Goal: Information Seeking & Learning: Learn about a topic

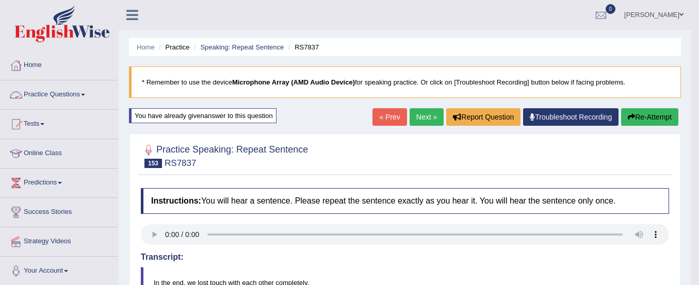
click at [63, 89] on link "Practice Questions" at bounding box center [60, 93] width 118 height 26
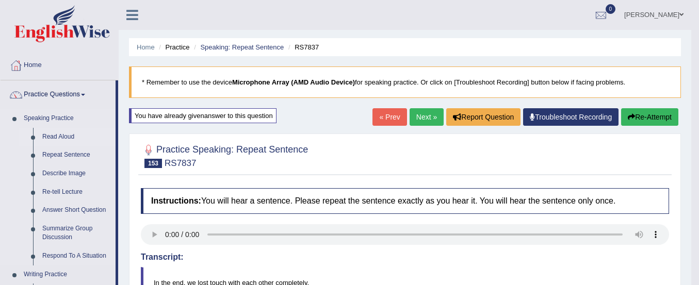
click at [60, 136] on link "Read Aloud" at bounding box center [77, 137] width 78 height 19
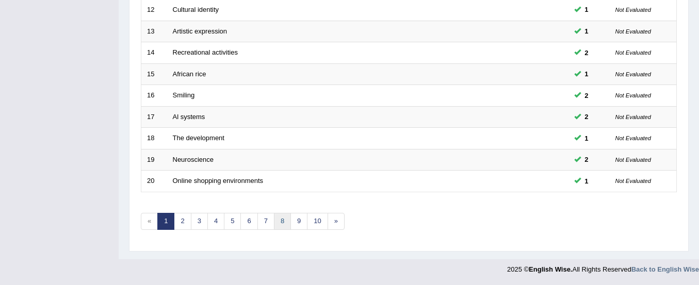
click at [285, 224] on link "8" at bounding box center [282, 221] width 17 height 17
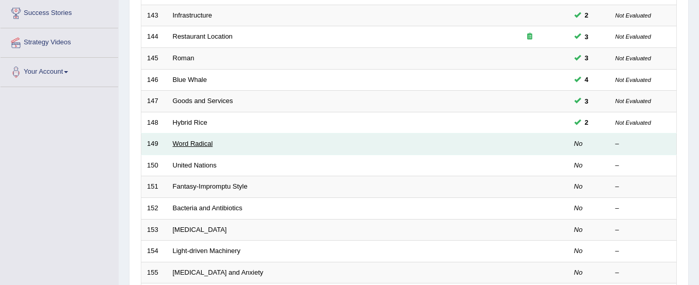
click at [202, 145] on link "Word Radical" at bounding box center [193, 144] width 40 height 8
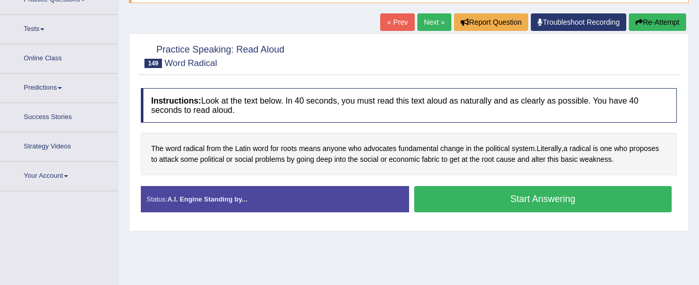
scroll to position [104, 0]
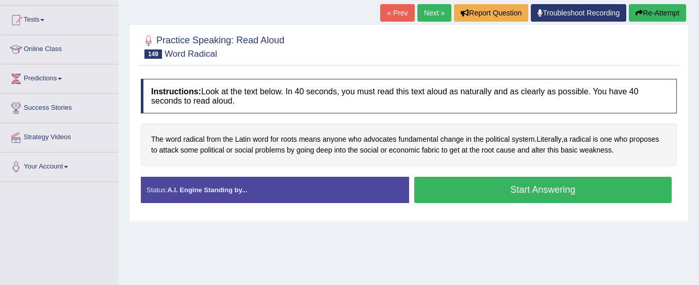
click at [424, 199] on button "Start Answering" at bounding box center [543, 190] width 258 height 26
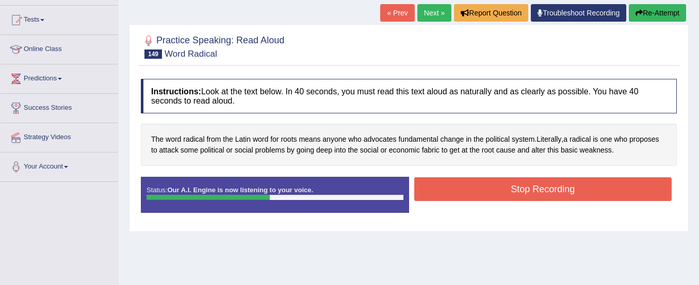
click at [455, 187] on button "Stop Recording" at bounding box center [543, 189] width 258 height 24
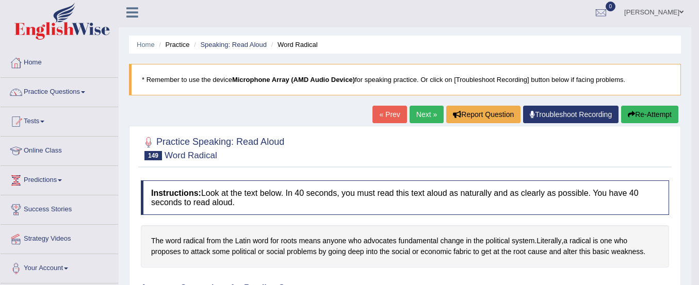
scroll to position [0, 0]
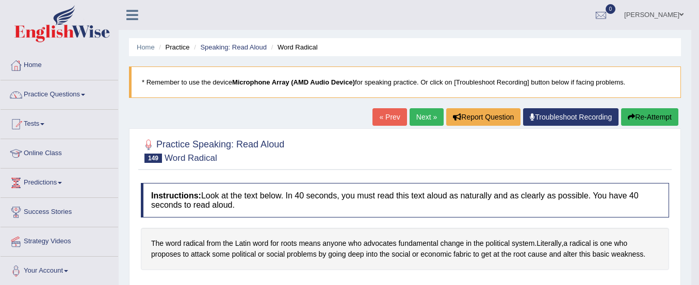
click at [633, 122] on button "Re-Attempt" at bounding box center [649, 117] width 57 height 18
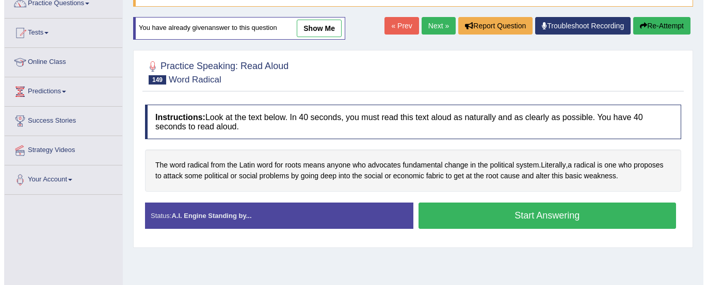
scroll to position [92, 0]
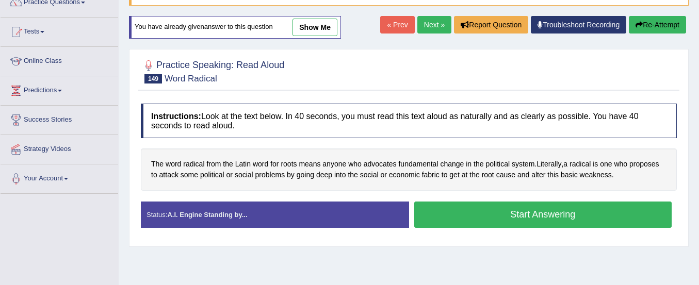
click at [616, 208] on button "Start Answering" at bounding box center [543, 215] width 258 height 26
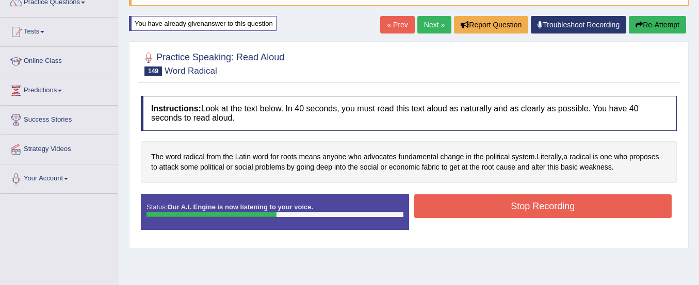
click at [616, 208] on button "Stop Recording" at bounding box center [543, 206] width 258 height 24
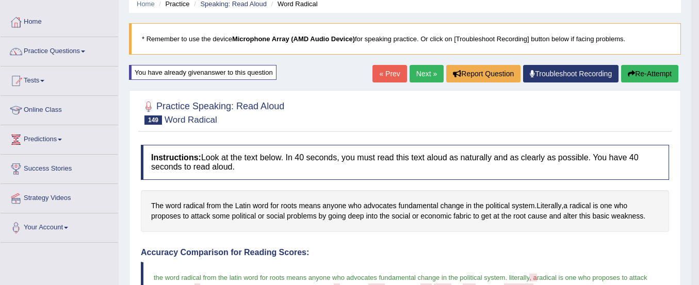
scroll to position [42, 0]
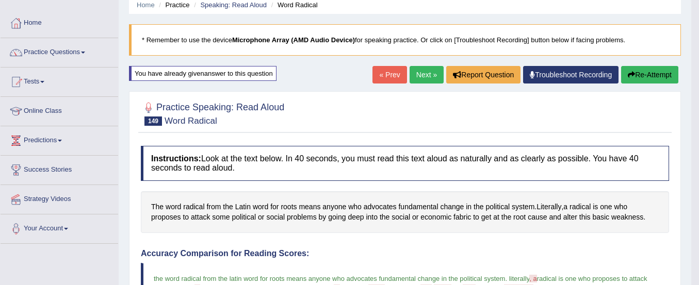
click at [633, 71] on button "Re-Attempt" at bounding box center [649, 75] width 57 height 18
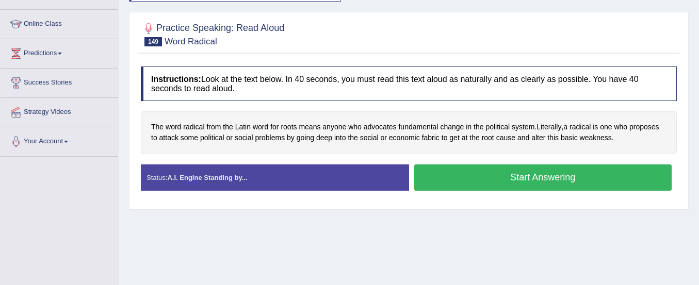
click at [626, 182] on button "Start Answering" at bounding box center [543, 178] width 258 height 26
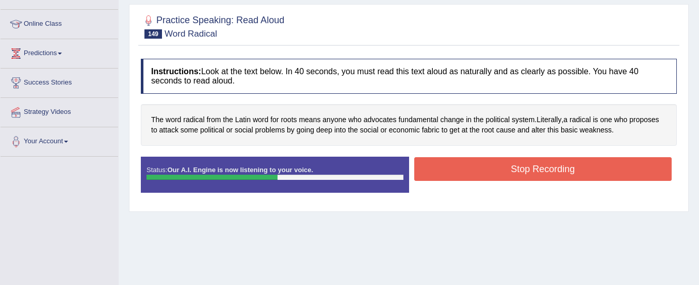
click at [619, 170] on button "Stop Recording" at bounding box center [543, 169] width 258 height 24
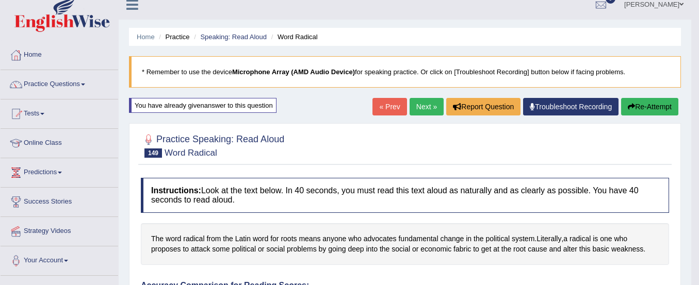
scroll to position [10, 0]
click at [416, 113] on link "Next »" at bounding box center [427, 108] width 34 height 18
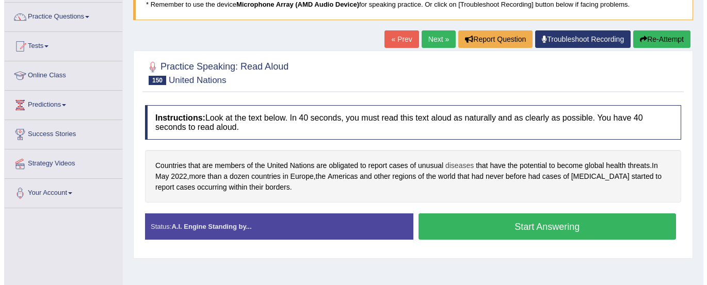
scroll to position [78, 0]
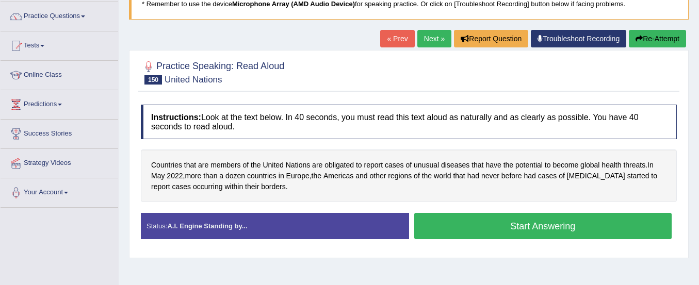
click at [448, 230] on button "Start Answering" at bounding box center [543, 226] width 258 height 26
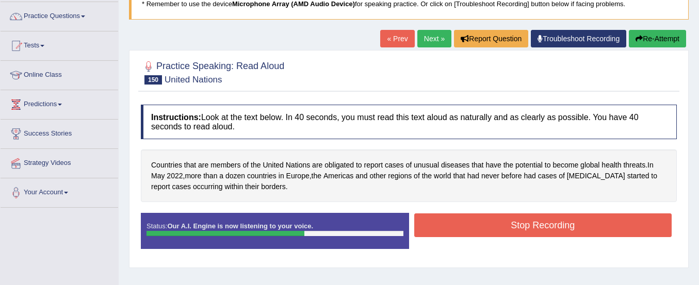
click at [453, 230] on button "Stop Recording" at bounding box center [543, 226] width 258 height 24
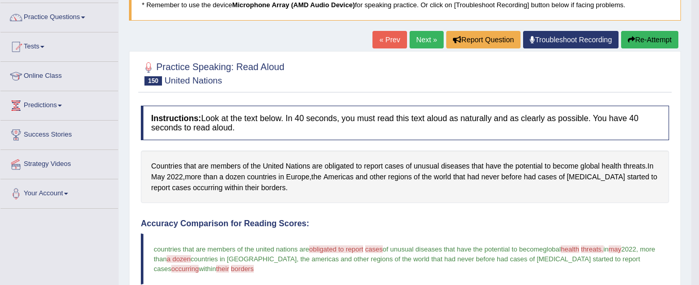
scroll to position [77, 0]
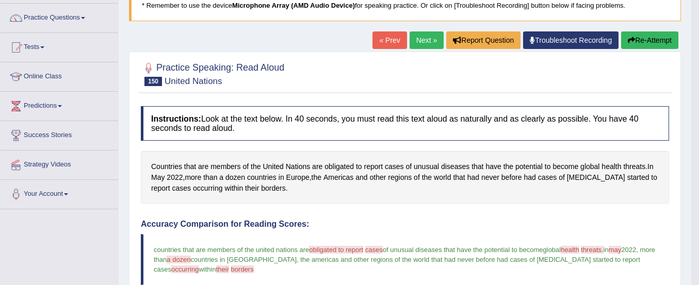
click at [634, 36] on button "Re-Attempt" at bounding box center [649, 40] width 57 height 18
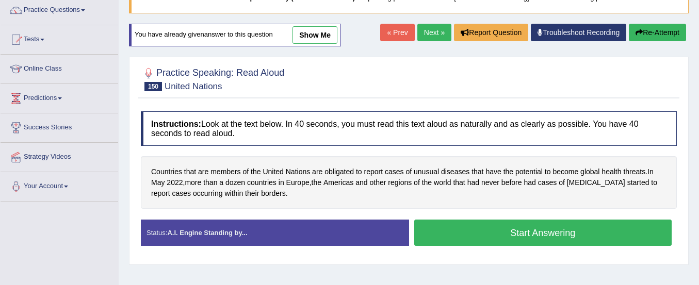
click at [626, 234] on button "Start Answering" at bounding box center [543, 233] width 258 height 26
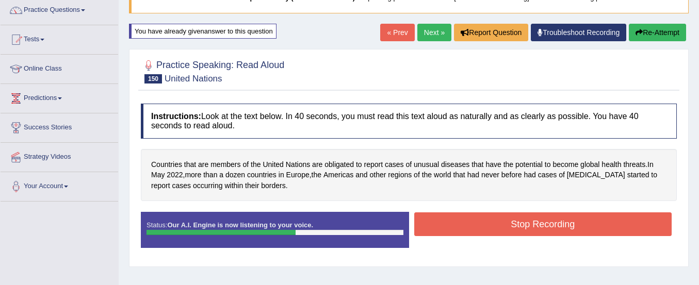
click at [622, 226] on button "Stop Recording" at bounding box center [543, 225] width 258 height 24
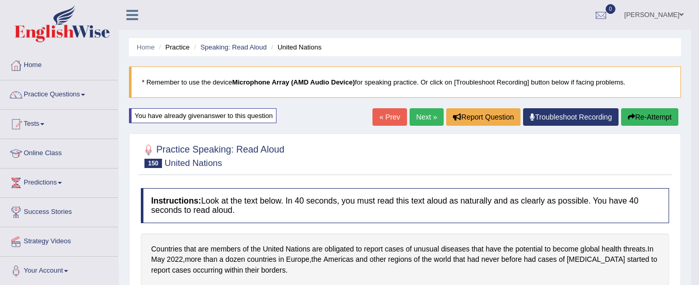
click at [644, 111] on button "Re-Attempt" at bounding box center [649, 117] width 57 height 18
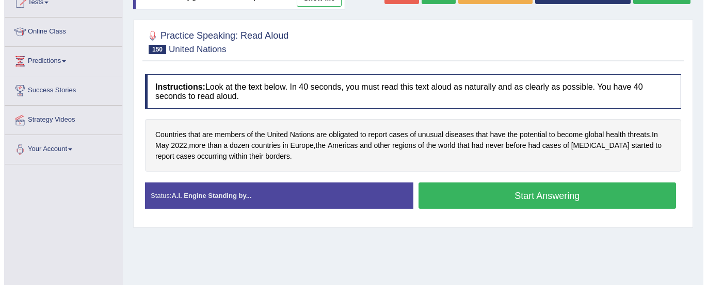
scroll to position [122, 0]
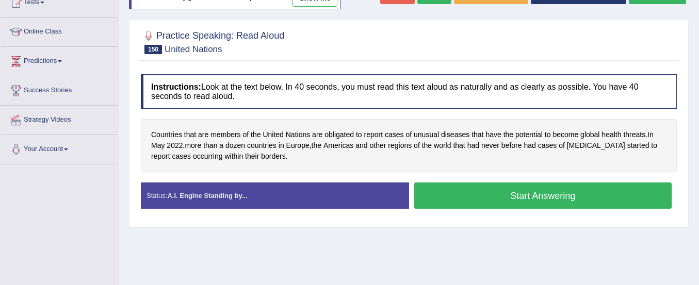
click at [620, 205] on button "Start Answering" at bounding box center [543, 196] width 258 height 26
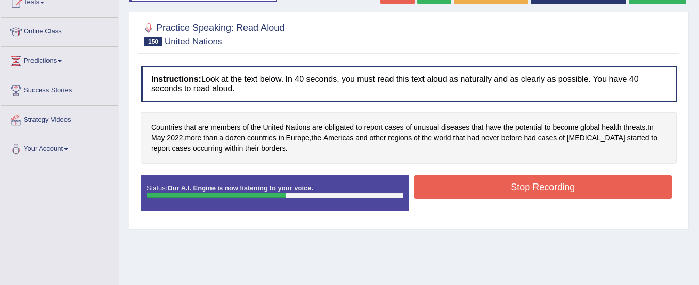
click at [601, 182] on button "Stop Recording" at bounding box center [543, 187] width 258 height 24
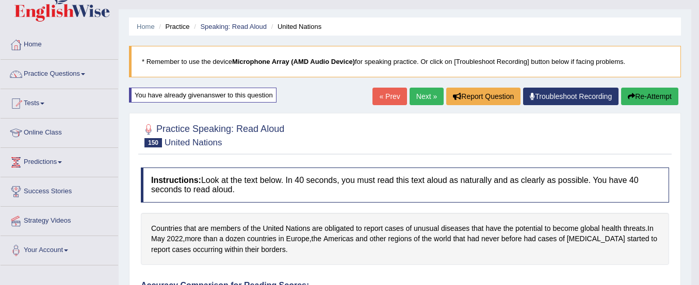
scroll to position [0, 0]
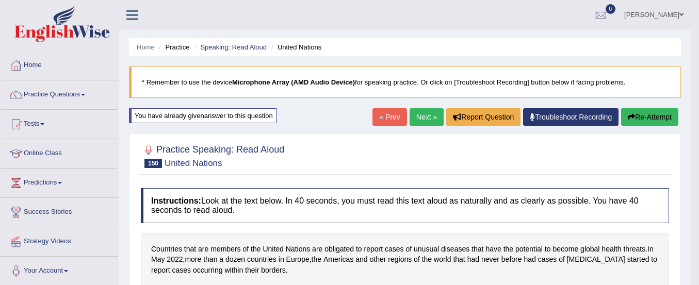
click at [424, 117] on link "Next »" at bounding box center [427, 117] width 34 height 18
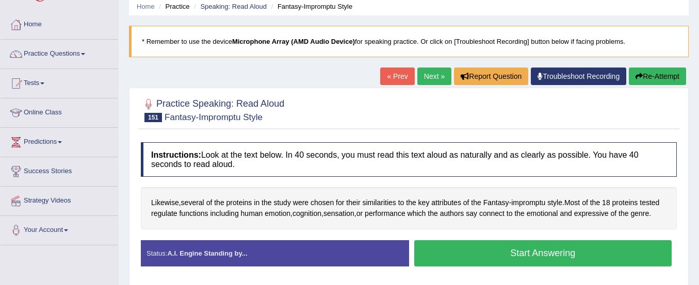
scroll to position [50, 0]
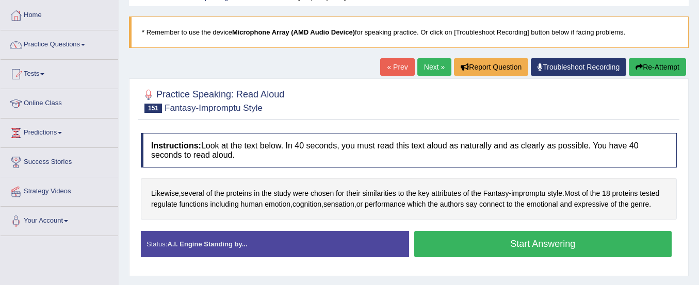
click at [502, 238] on button "Start Answering" at bounding box center [543, 244] width 258 height 26
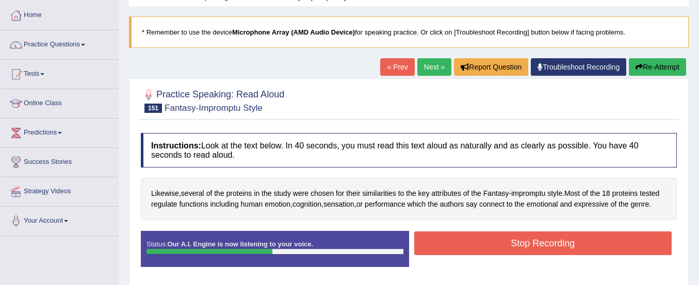
click at [502, 238] on button "Stop Recording" at bounding box center [543, 244] width 258 height 24
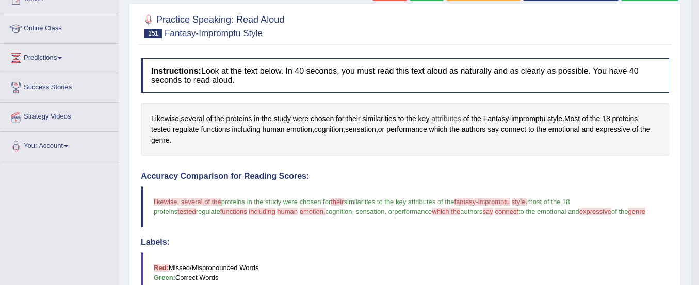
scroll to position [124, 0]
click at [523, 118] on span "impromptu" at bounding box center [528, 119] width 34 height 11
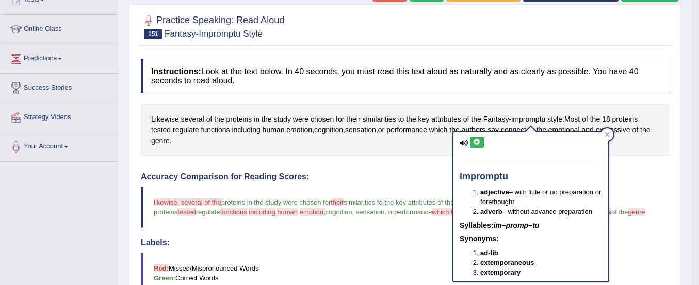
click at [477, 140] on icon at bounding box center [477, 142] width 8 height 6
click at [395, 179] on h4 "Accuracy Comparison for Reading Scores:" at bounding box center [405, 176] width 528 height 9
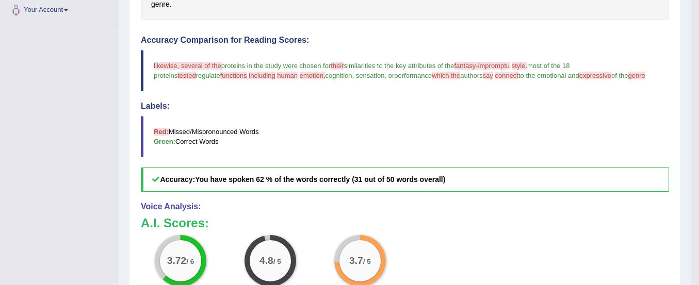
scroll to position [0, 0]
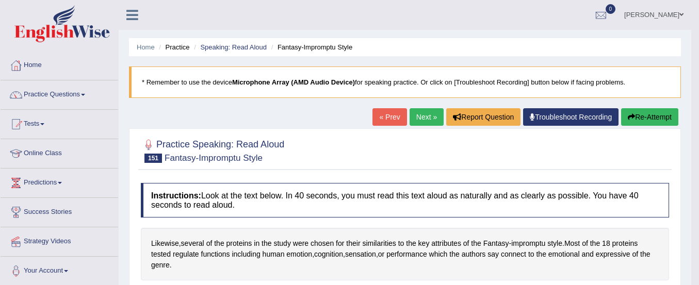
click at [647, 116] on button "Re-Attempt" at bounding box center [649, 117] width 57 height 18
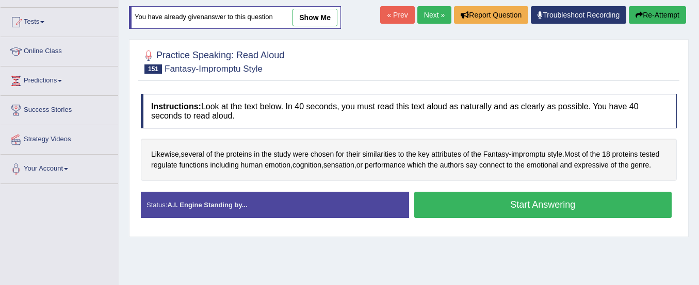
click at [564, 202] on button "Start Answering" at bounding box center [543, 205] width 258 height 26
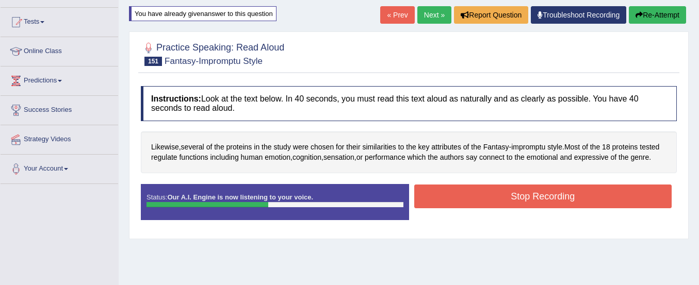
click at [564, 202] on button "Stop Recording" at bounding box center [543, 197] width 258 height 24
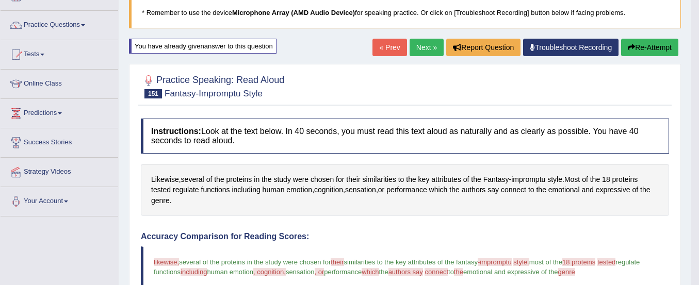
scroll to position [64, 0]
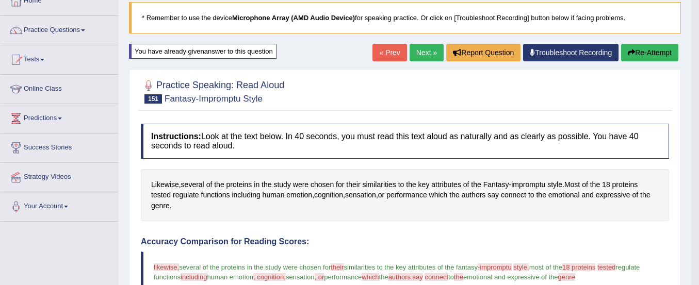
click at [635, 48] on button "Re-Attempt" at bounding box center [649, 53] width 57 height 18
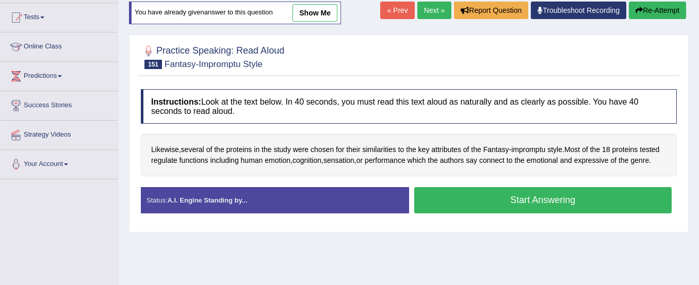
scroll to position [138, 0]
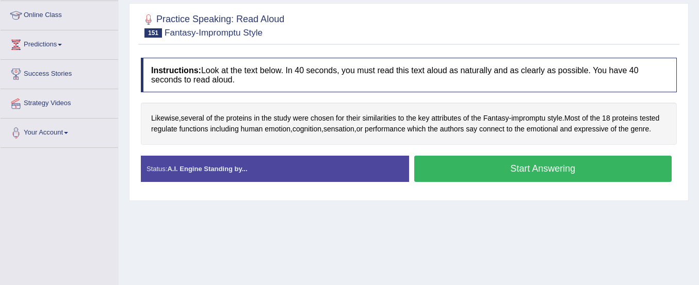
click at [600, 177] on button "Start Answering" at bounding box center [543, 169] width 258 height 26
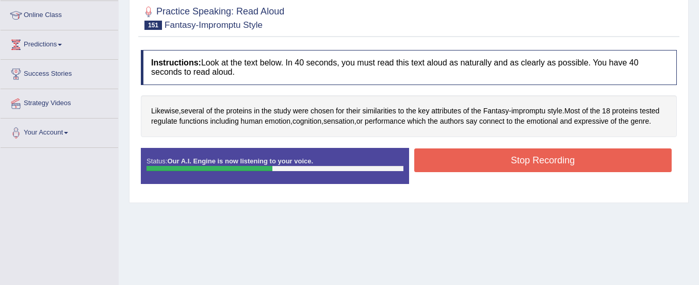
click at [586, 158] on button "Stop Recording" at bounding box center [543, 161] width 258 height 24
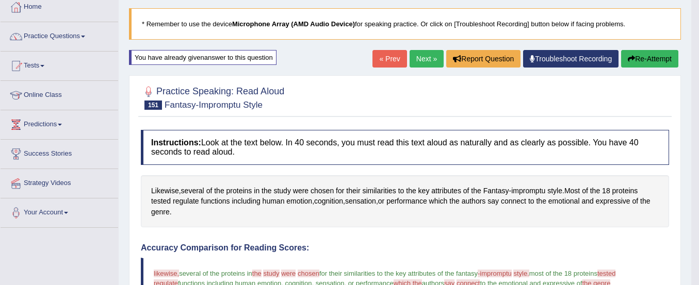
scroll to position [0, 0]
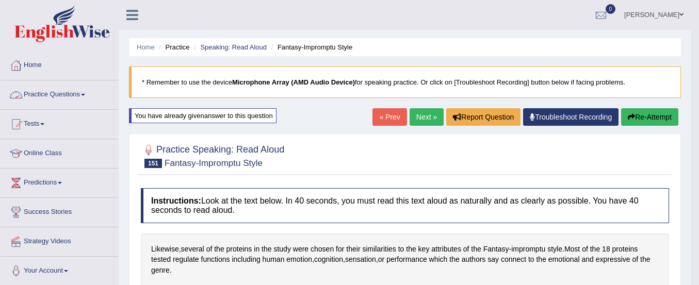
click at [50, 94] on link "Practice Questions" at bounding box center [60, 93] width 118 height 26
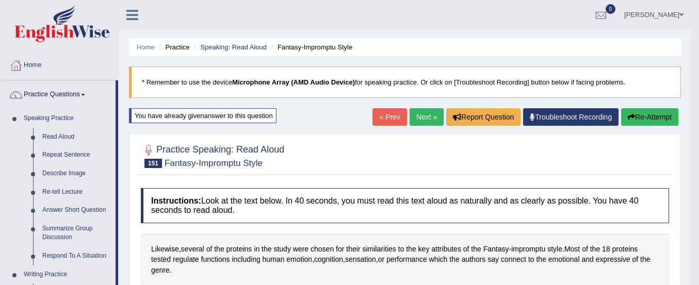
click at [68, 154] on link "Repeat Sentence" at bounding box center [77, 155] width 78 height 19
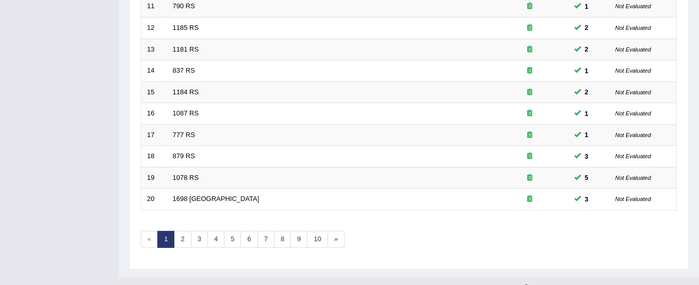
scroll to position [398, 0]
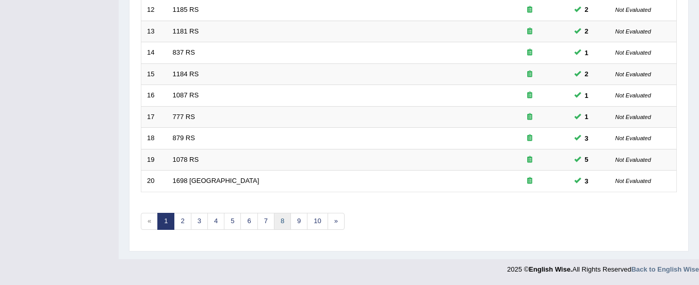
click at [279, 220] on link "8" at bounding box center [282, 221] width 17 height 17
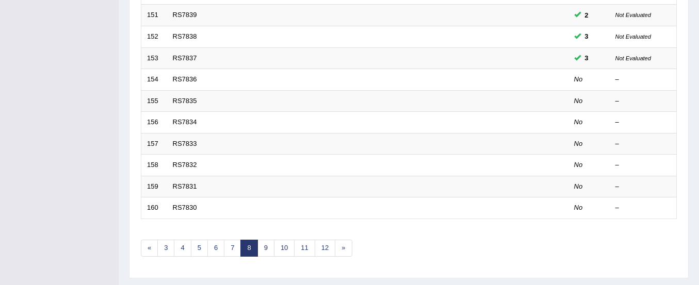
scroll to position [370, 0]
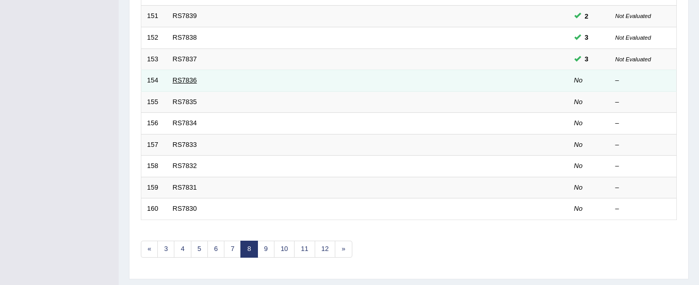
click at [184, 83] on link "RS7836" at bounding box center [185, 80] width 24 height 8
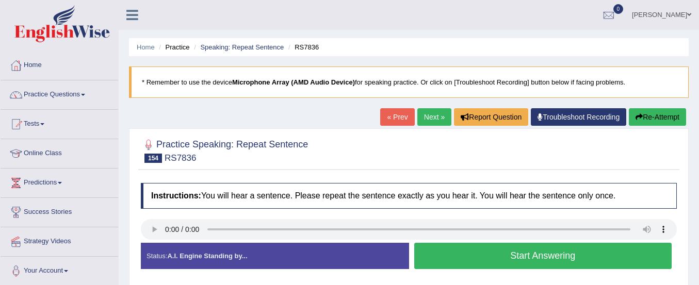
click at [446, 252] on button "Start Answering" at bounding box center [543, 256] width 258 height 26
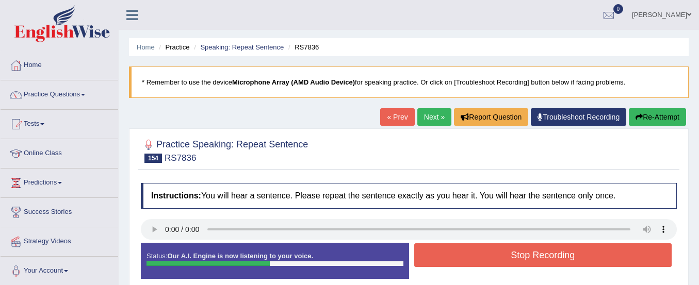
click at [446, 252] on button "Stop Recording" at bounding box center [543, 255] width 258 height 24
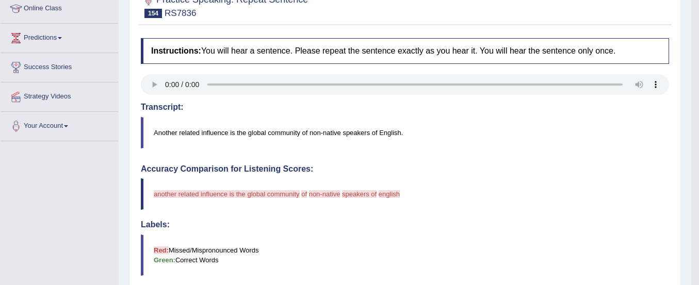
scroll to position [85, 0]
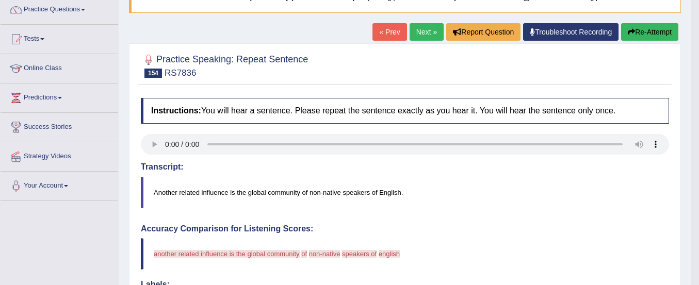
click at [641, 32] on button "Re-Attempt" at bounding box center [649, 32] width 57 height 18
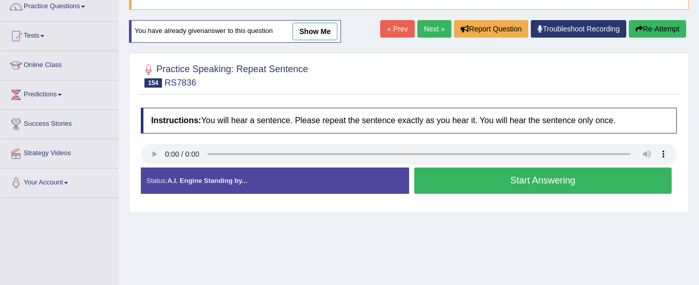
click at [431, 178] on button "Start Answering" at bounding box center [543, 181] width 258 height 26
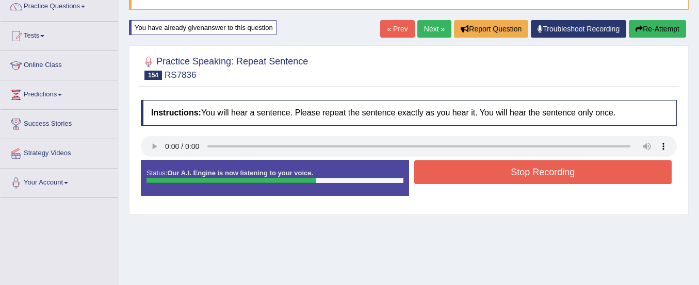
click at [659, 25] on button "Re-Attempt" at bounding box center [657, 29] width 57 height 18
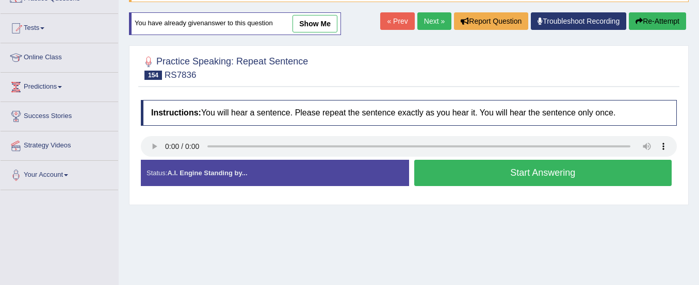
scroll to position [88, 0]
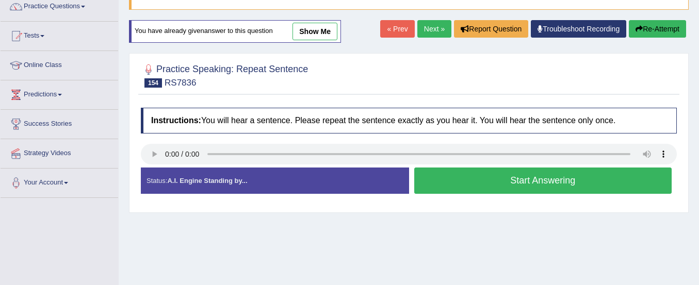
click at [544, 186] on button "Start Answering" at bounding box center [543, 181] width 258 height 26
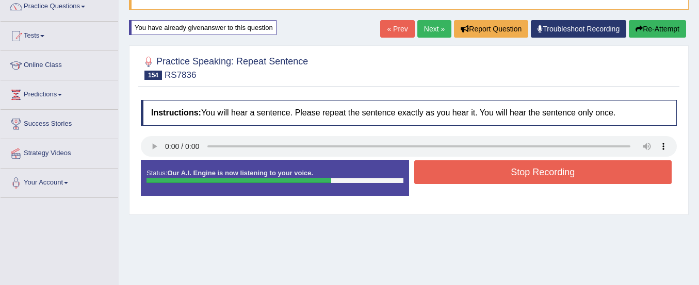
click at [648, 29] on button "Re-Attempt" at bounding box center [657, 29] width 57 height 18
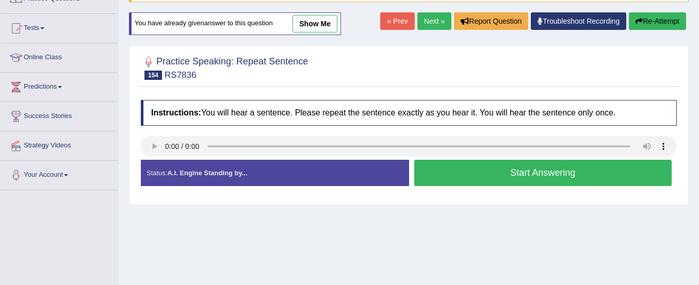
scroll to position [88, 0]
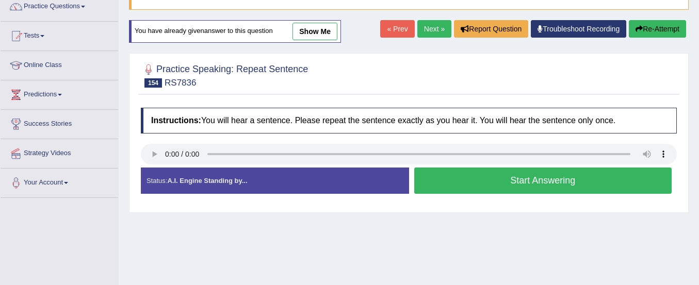
click at [622, 184] on button "Start Answering" at bounding box center [543, 181] width 258 height 26
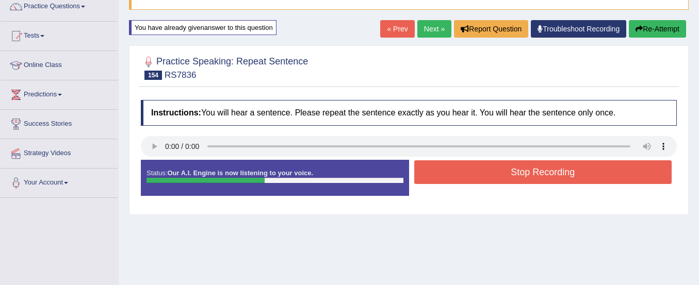
click at [642, 25] on button "Re-Attempt" at bounding box center [657, 29] width 57 height 18
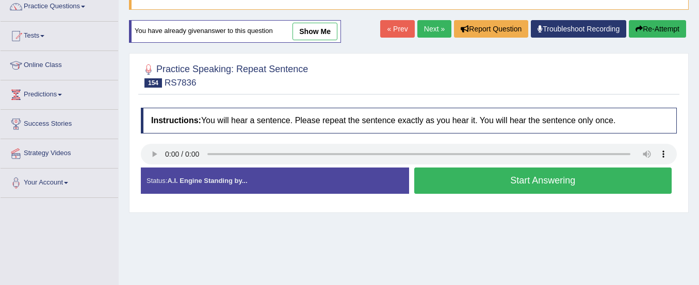
click at [570, 174] on button "Start Answering" at bounding box center [543, 181] width 258 height 26
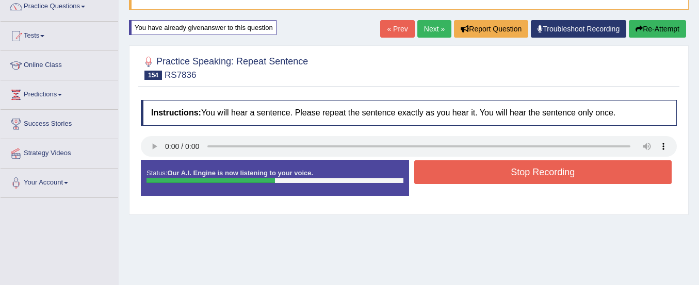
click at [570, 174] on button "Stop Recording" at bounding box center [543, 172] width 258 height 24
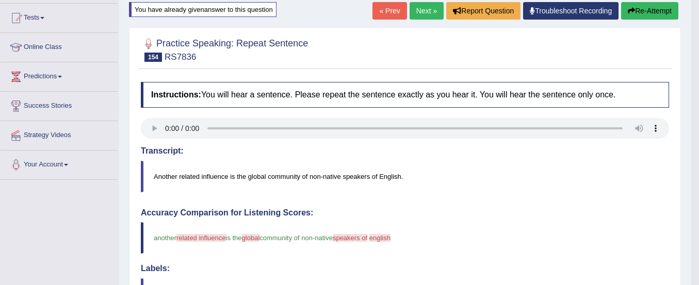
scroll to position [100, 0]
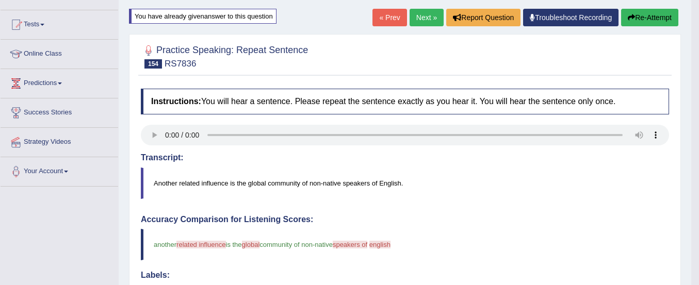
click at [636, 13] on button "Re-Attempt" at bounding box center [649, 18] width 57 height 18
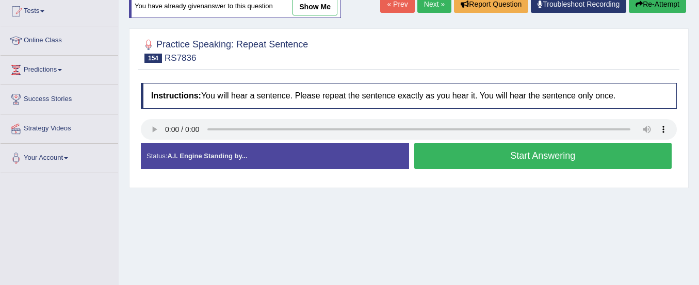
scroll to position [100, 0]
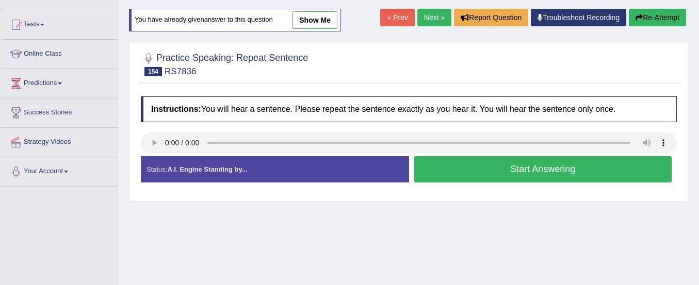
click at [548, 166] on button "Start Answering" at bounding box center [543, 169] width 258 height 26
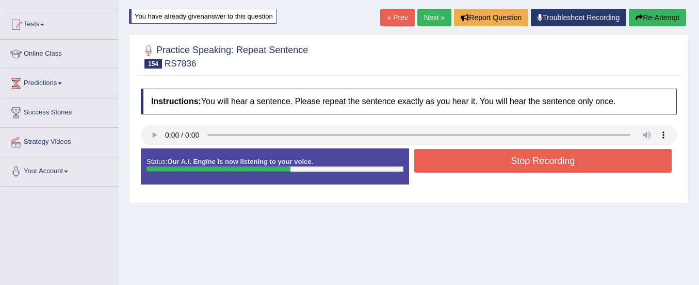
click at [548, 166] on button "Stop Recording" at bounding box center [543, 161] width 258 height 24
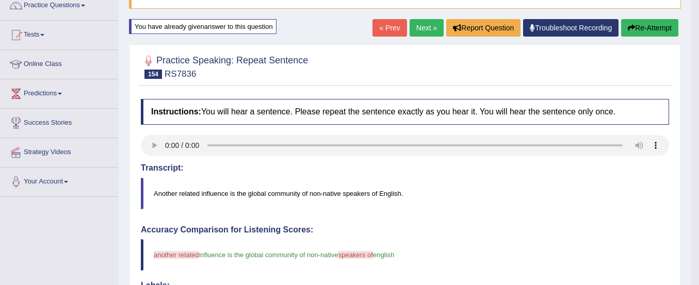
scroll to position [86, 0]
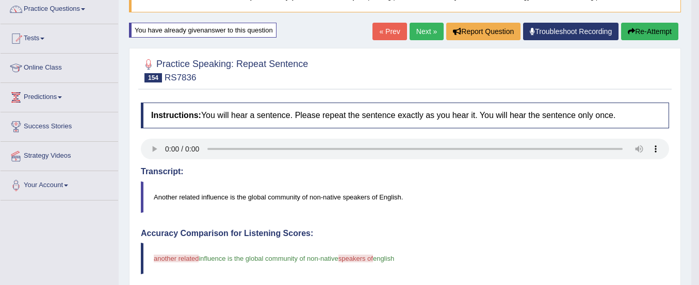
click at [652, 27] on button "Re-Attempt" at bounding box center [649, 32] width 57 height 18
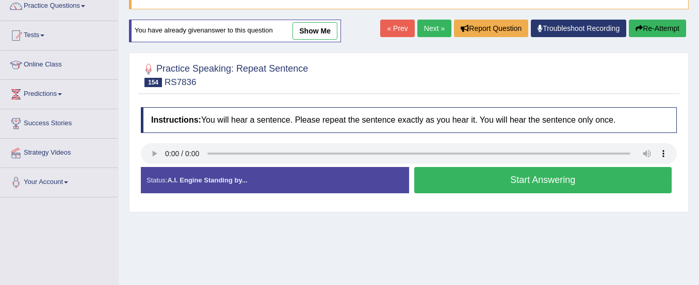
click at [643, 84] on div at bounding box center [409, 74] width 536 height 31
click at [591, 183] on button "Start Answering" at bounding box center [543, 180] width 258 height 26
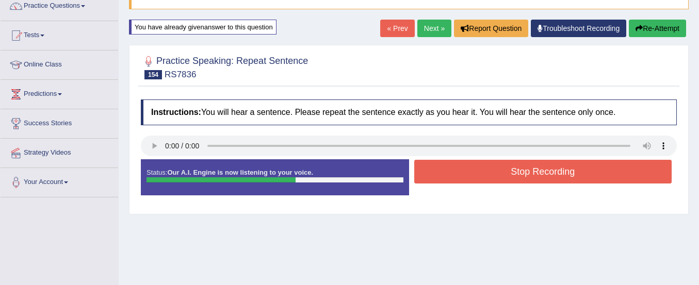
click at [591, 183] on button "Stop Recording" at bounding box center [543, 172] width 258 height 24
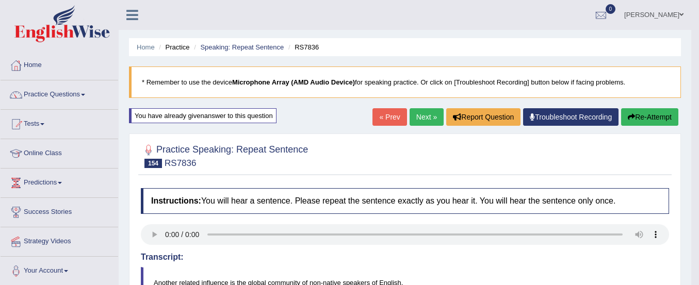
click at [650, 116] on button "Re-Attempt" at bounding box center [649, 117] width 57 height 18
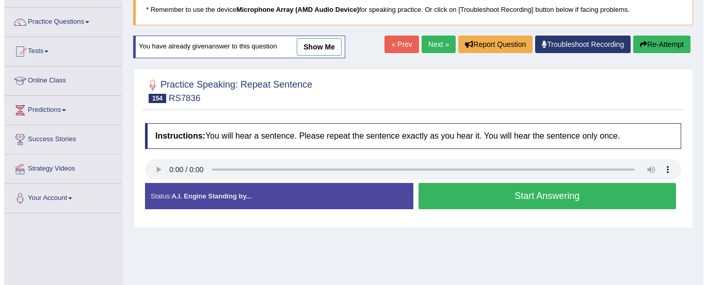
scroll to position [74, 0]
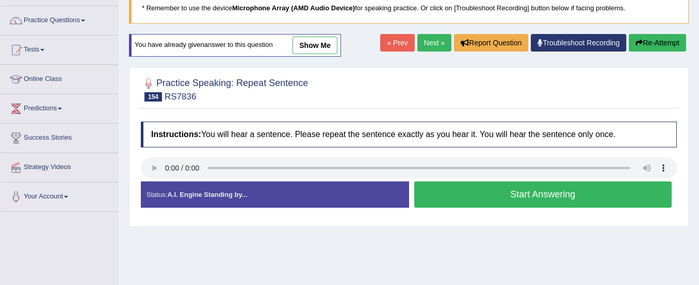
click at [602, 194] on button "Start Answering" at bounding box center [543, 195] width 258 height 26
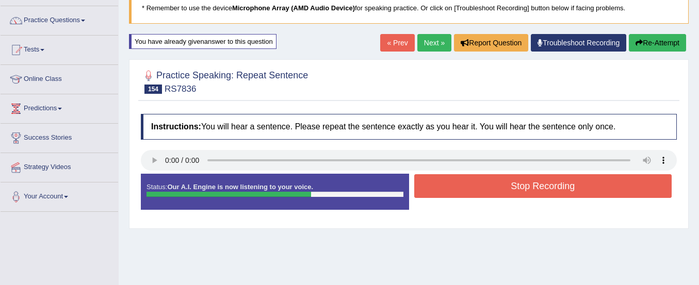
click at [602, 194] on button "Stop Recording" at bounding box center [543, 186] width 258 height 24
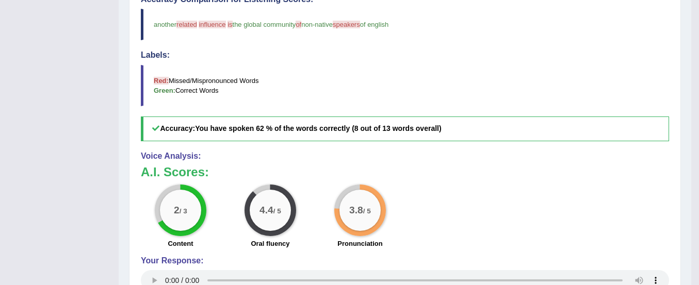
scroll to position [0, 0]
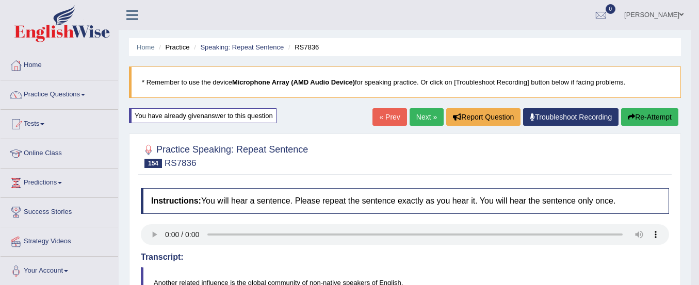
click at [419, 118] on link "Next »" at bounding box center [427, 117] width 34 height 18
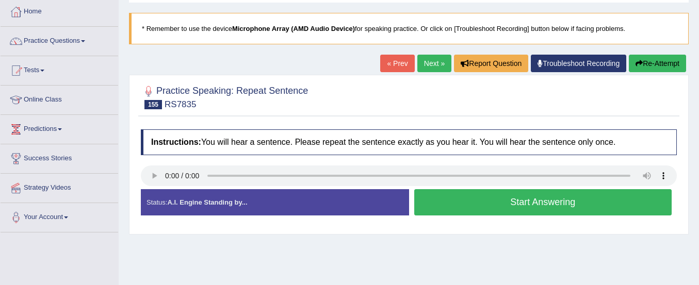
click at [445, 198] on button "Start Answering" at bounding box center [543, 202] width 258 height 26
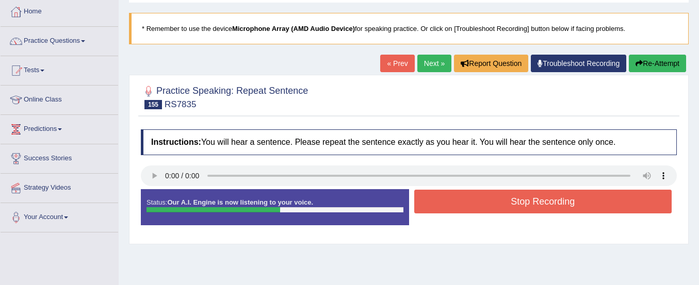
click at [445, 198] on button "Stop Recording" at bounding box center [543, 202] width 258 height 24
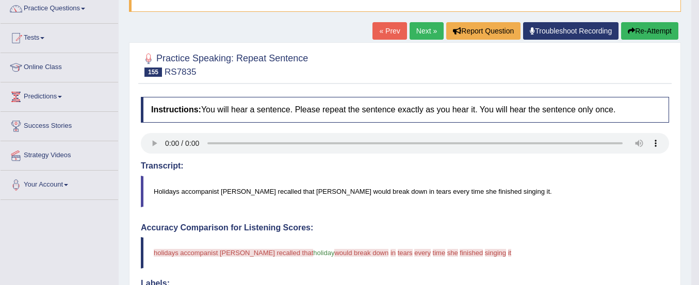
scroll to position [87, 0]
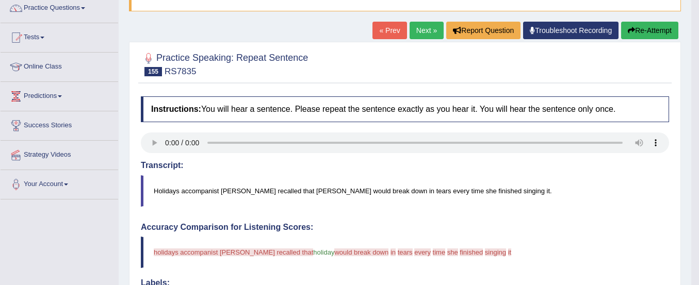
click at [654, 28] on button "Re-Attempt" at bounding box center [649, 31] width 57 height 18
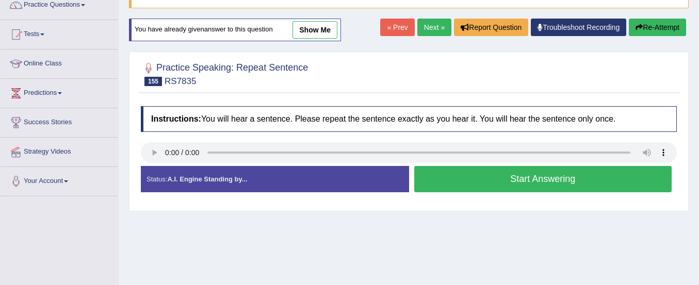
click at [562, 182] on button "Start Answering" at bounding box center [543, 179] width 258 height 26
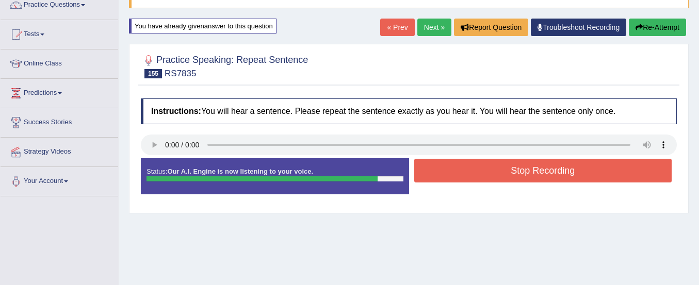
click at [592, 169] on button "Stop Recording" at bounding box center [543, 171] width 258 height 24
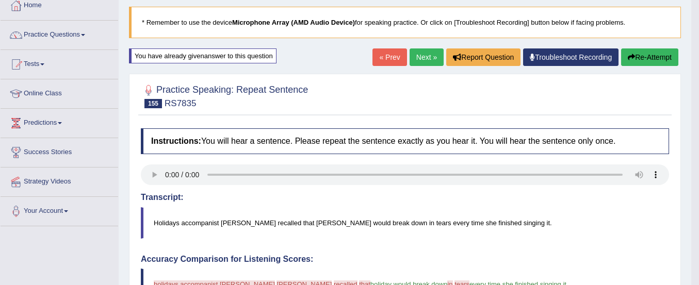
scroll to position [13, 0]
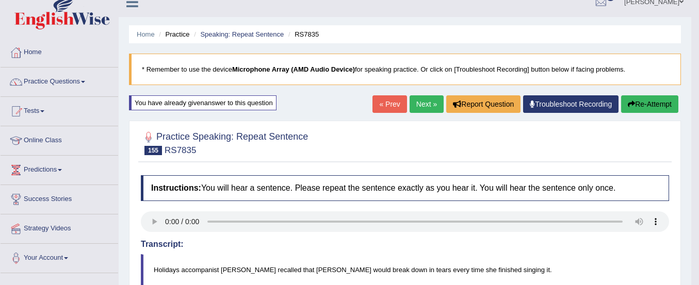
click at [416, 96] on link "Next »" at bounding box center [427, 104] width 34 height 18
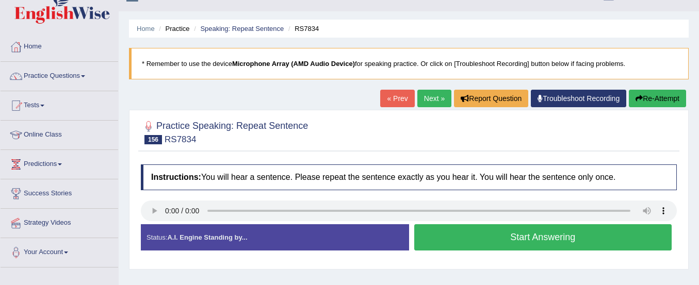
scroll to position [99, 0]
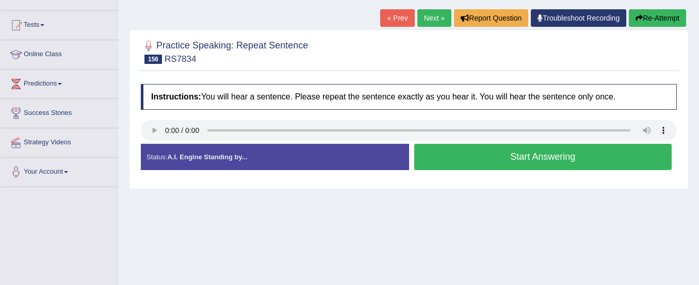
click at [470, 158] on button "Start Answering" at bounding box center [543, 157] width 258 height 26
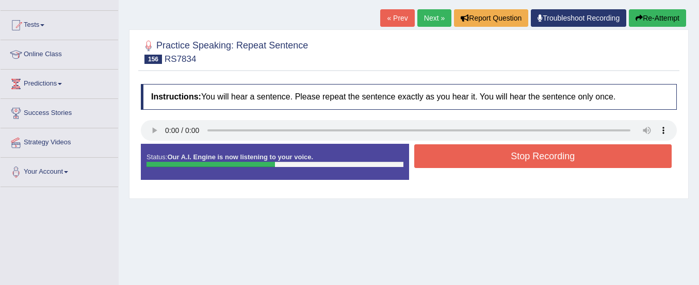
click at [651, 19] on button "Re-Attempt" at bounding box center [657, 18] width 57 height 18
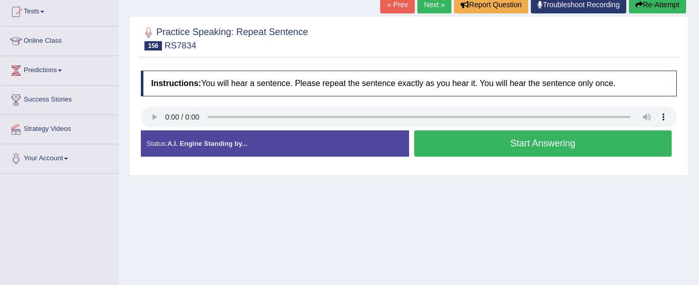
scroll to position [99, 0]
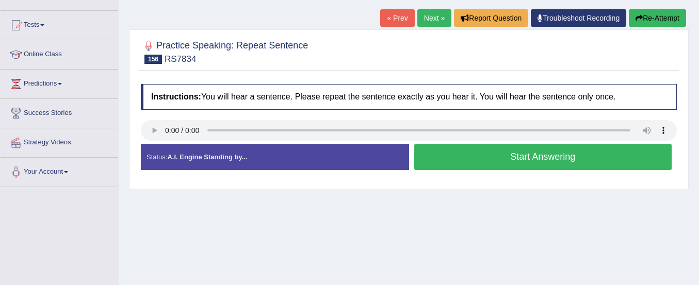
click at [520, 154] on button "Start Answering" at bounding box center [543, 157] width 258 height 26
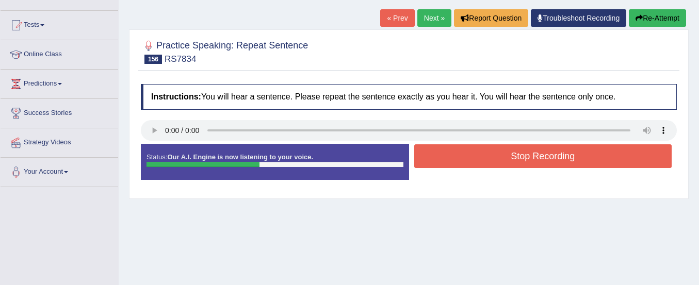
click at [662, 13] on button "Re-Attempt" at bounding box center [657, 18] width 57 height 18
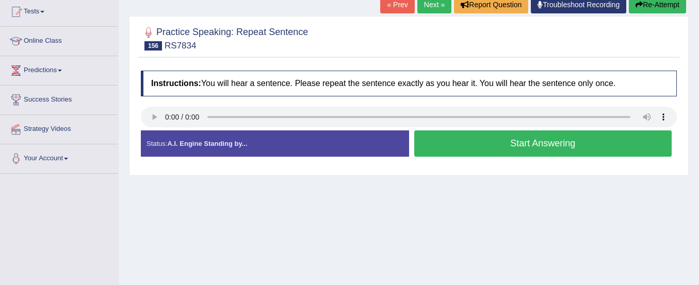
scroll to position [99, 0]
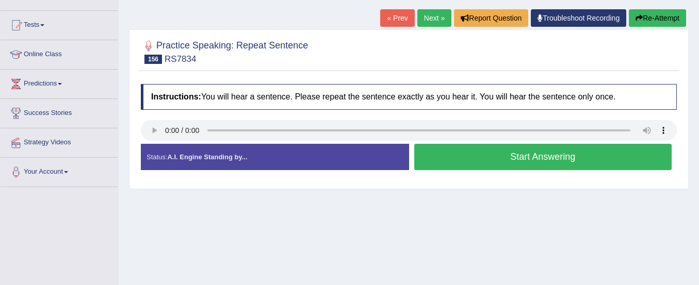
click at [488, 157] on button "Start Answering" at bounding box center [543, 157] width 258 height 26
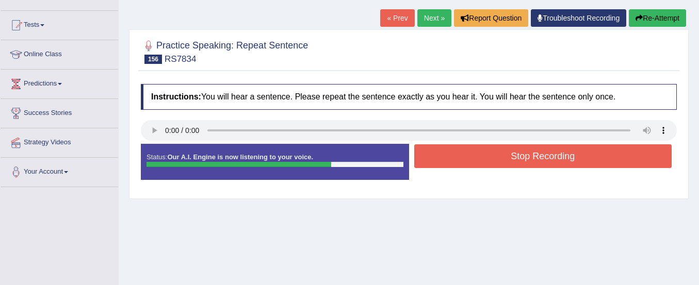
click at [644, 17] on button "Re-Attempt" at bounding box center [657, 18] width 57 height 18
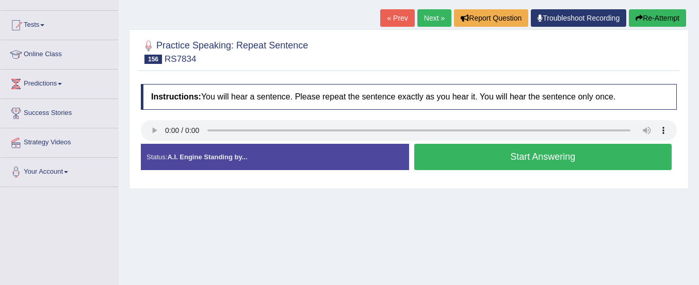
click at [464, 154] on button "Start Answering" at bounding box center [543, 157] width 258 height 26
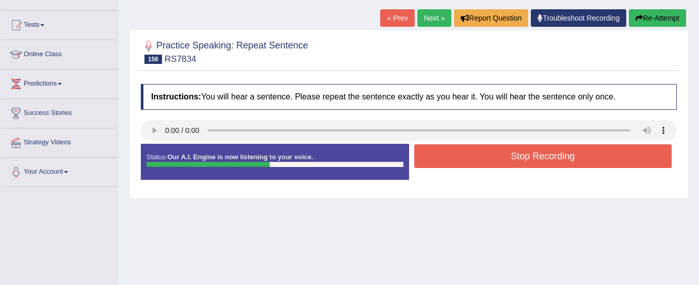
click at [464, 154] on button "Stop Recording" at bounding box center [543, 156] width 258 height 24
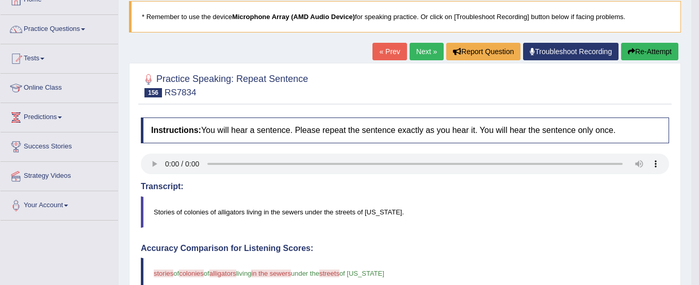
scroll to position [63, 0]
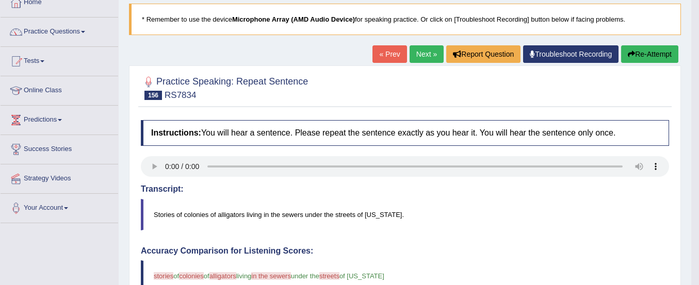
click at [417, 54] on link "Next »" at bounding box center [427, 54] width 34 height 18
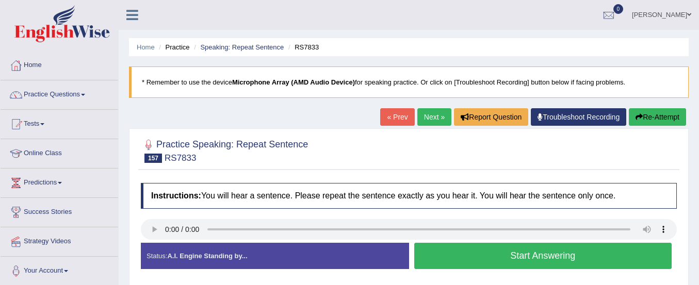
click at [459, 259] on button "Start Answering" at bounding box center [543, 256] width 258 height 26
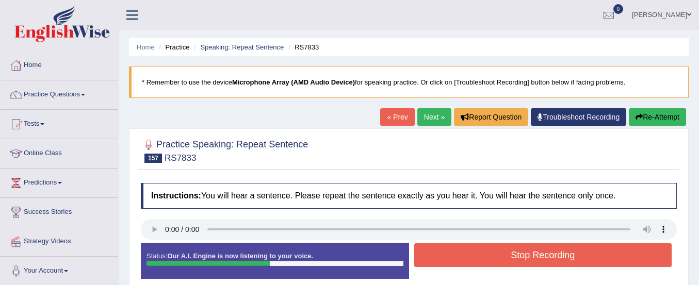
click at [459, 259] on button "Stop Recording" at bounding box center [543, 255] width 258 height 24
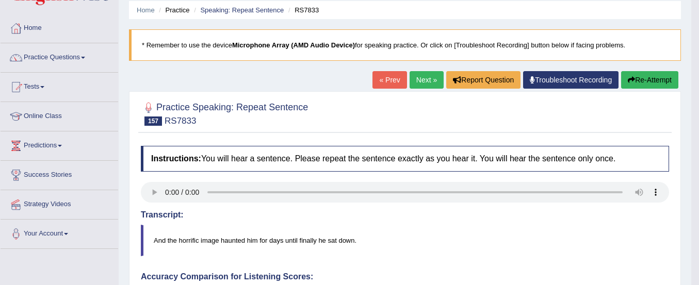
scroll to position [36, 0]
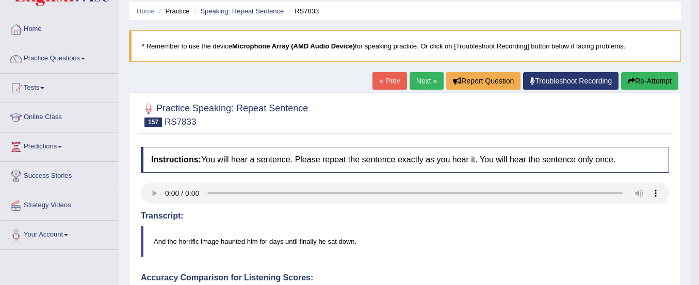
click at [652, 79] on button "Re-Attempt" at bounding box center [649, 81] width 57 height 18
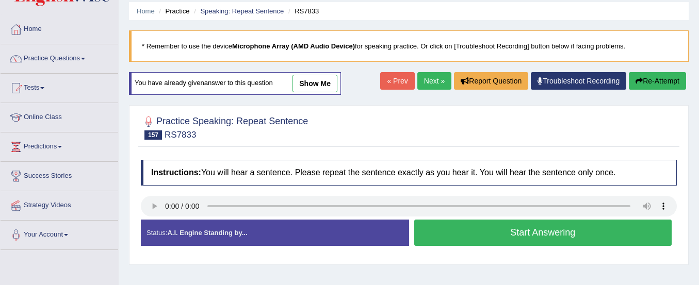
click at [544, 227] on button "Start Answering" at bounding box center [543, 233] width 258 height 26
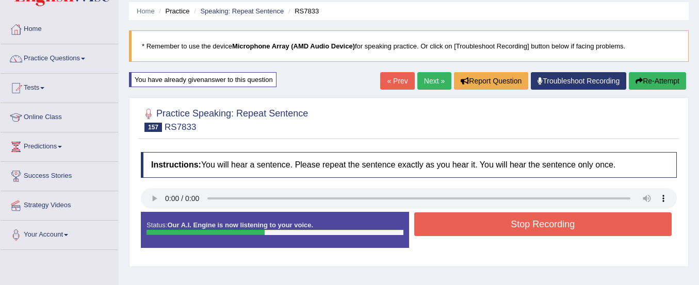
click at [544, 227] on button "Stop Recording" at bounding box center [543, 225] width 258 height 24
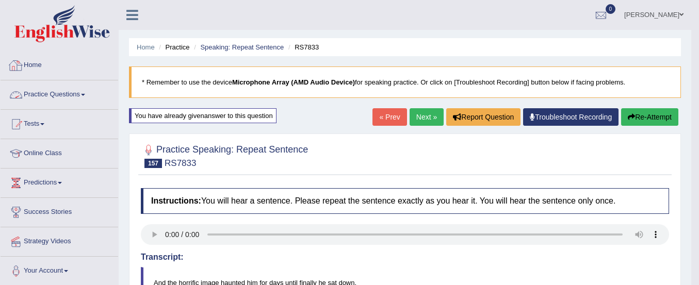
click at [55, 93] on link "Practice Questions" at bounding box center [60, 93] width 118 height 26
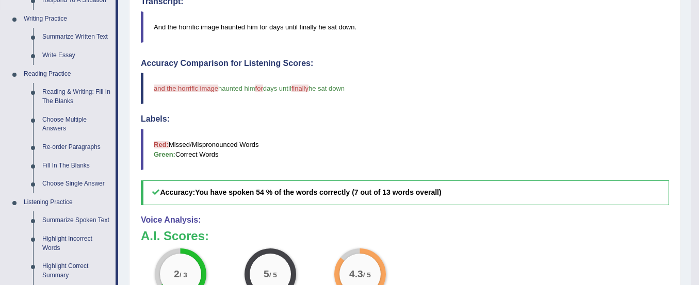
scroll to position [256, 0]
click at [70, 94] on link "Reading & Writing: Fill In The Blanks" at bounding box center [77, 96] width 78 height 27
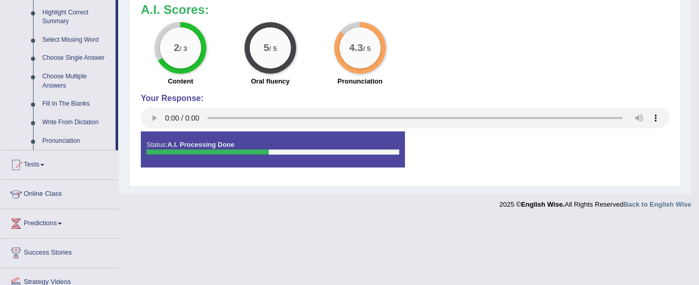
scroll to position [446, 0]
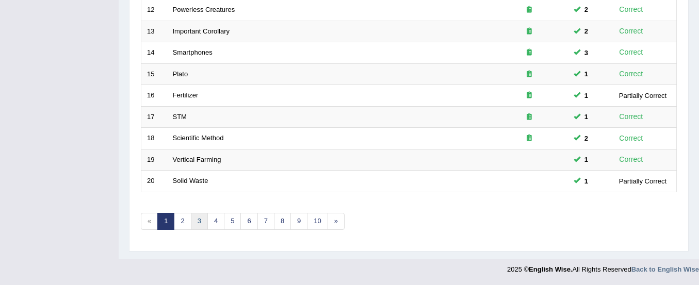
click at [195, 224] on link "3" at bounding box center [199, 221] width 17 height 17
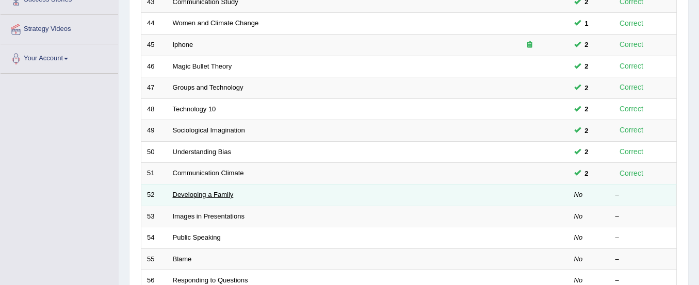
click at [190, 196] on link "Developing a Family" at bounding box center [203, 195] width 61 height 8
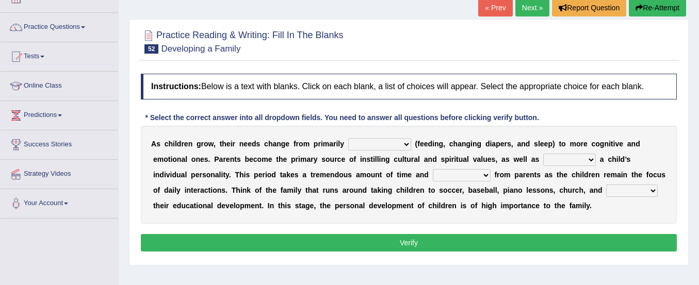
scroll to position [74, 0]
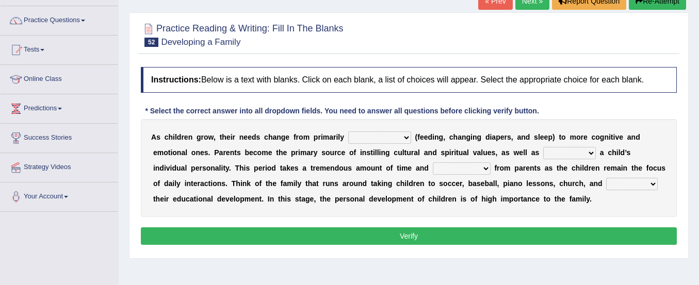
click at [368, 136] on select "psychological educational physical social" at bounding box center [379, 138] width 63 height 12
select select "physical"
click at [348, 132] on select "psychological educational physical social" at bounding box center [379, 138] width 63 height 12
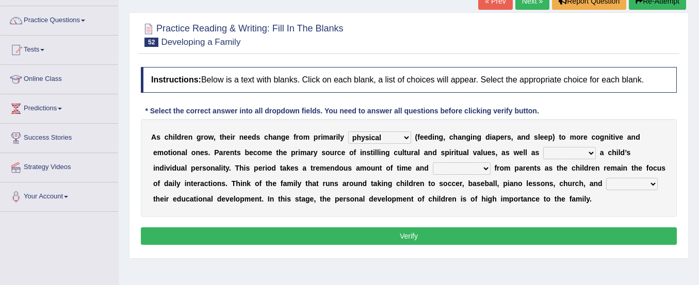
click at [571, 157] on select "caring calculating feeding fostering" at bounding box center [569, 153] width 53 height 12
select select "fostering"
click at [543, 147] on select "caring calculating feeding fostering" at bounding box center [569, 153] width 53 height 12
click at [445, 166] on select "commitment components compliance comments" at bounding box center [462, 168] width 58 height 12
select select "commitment"
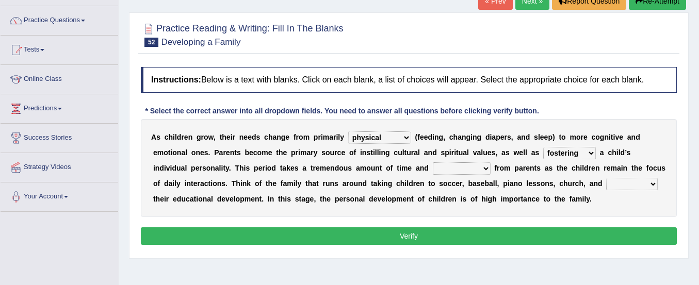
click at [433, 162] on select "commitment components compliance comments" at bounding box center [462, 168] width 58 height 12
click at [620, 188] on select "granting guiding generating gaining" at bounding box center [632, 184] width 52 height 12
select select "guiding"
click at [606, 178] on select "granting guiding generating gaining" at bounding box center [632, 184] width 52 height 12
click at [608, 238] on button "Verify" at bounding box center [409, 236] width 536 height 18
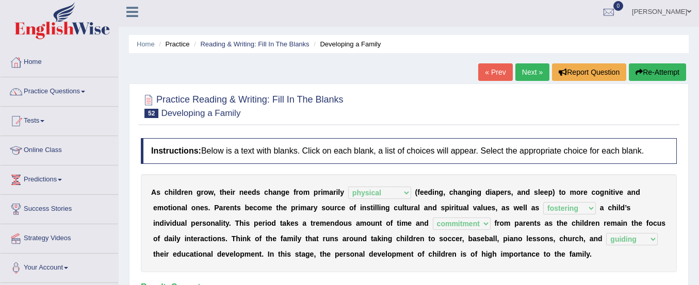
scroll to position [3, 0]
click at [529, 73] on link "Next »" at bounding box center [532, 73] width 34 height 18
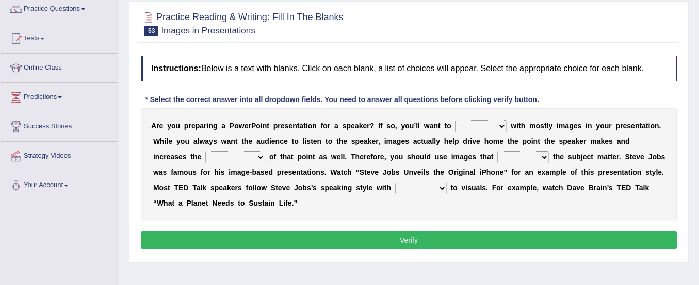
scroll to position [87, 0]
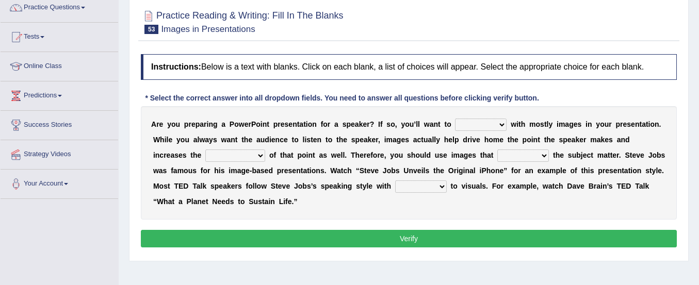
click at [469, 127] on select "stand stay stick stock" at bounding box center [481, 125] width 52 height 12
select select "stick"
click at [455, 119] on select "stand stay stick stock" at bounding box center [481, 125] width 52 height 12
click at [227, 154] on select "memorability morality mobilization mobility" at bounding box center [235, 156] width 60 height 12
select select "mobility"
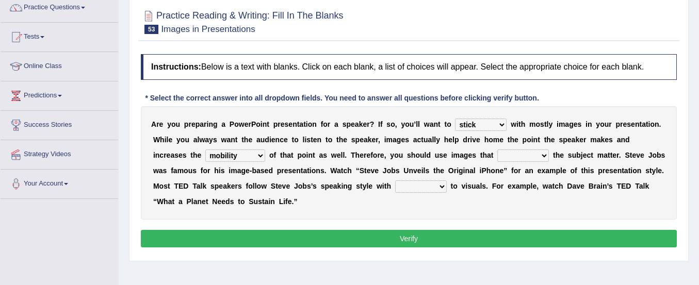
click at [205, 150] on select "memorability morality mobilization mobility" at bounding box center [235, 156] width 60 height 12
click at [513, 157] on select "suggest supply submit support" at bounding box center [523, 156] width 52 height 12
select select "support"
click at [497, 150] on select "suggest supply submit support" at bounding box center [523, 156] width 52 height 12
click at [411, 188] on select "regard result retrospect request" at bounding box center [421, 187] width 52 height 12
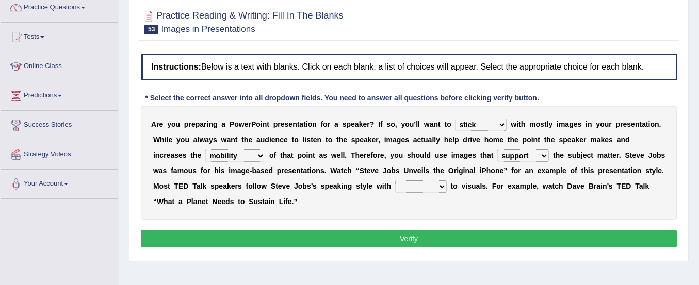
select select "regard"
click at [395, 181] on select "regard result retrospect request" at bounding box center [421, 187] width 52 height 12
click at [405, 240] on button "Verify" at bounding box center [409, 239] width 536 height 18
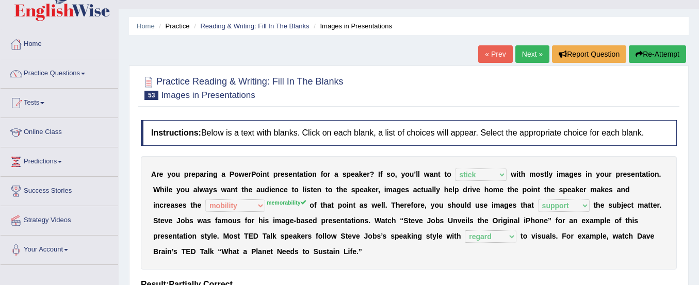
scroll to position [21, 0]
click at [651, 57] on button "Re-Attempt" at bounding box center [657, 55] width 57 height 18
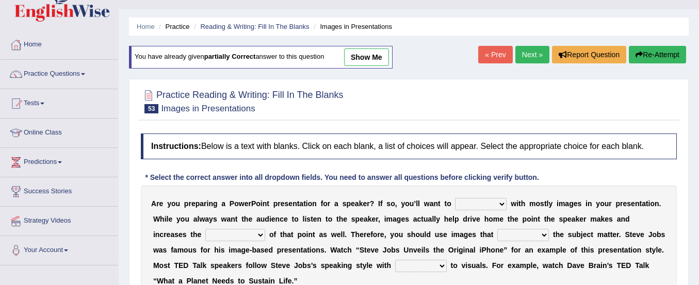
drag, startPoint x: 0, startPoint y: 0, endPoint x: 463, endPoint y: 206, distance: 507.0
click at [463, 206] on select "stand stay stick stock" at bounding box center [481, 204] width 52 height 12
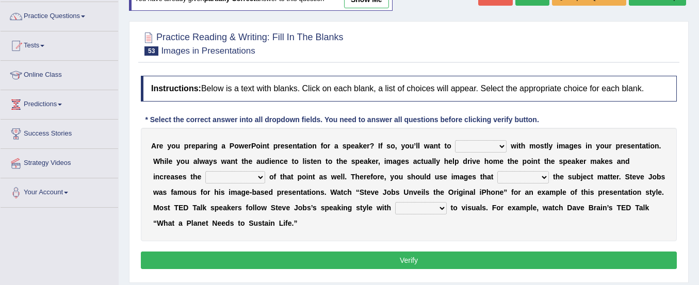
scroll to position [80, 0]
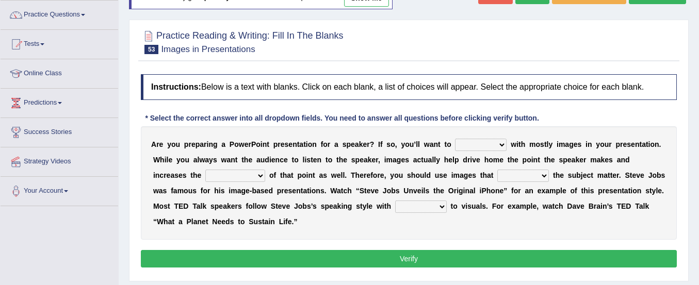
click at [481, 149] on select "stand stay stick stock" at bounding box center [481, 145] width 52 height 12
select select "stick"
click at [455, 139] on select "stand stay stick stock" at bounding box center [481, 145] width 52 height 12
click at [219, 175] on select "memorability morality mobilization mobility" at bounding box center [235, 176] width 60 height 12
select select "memorability"
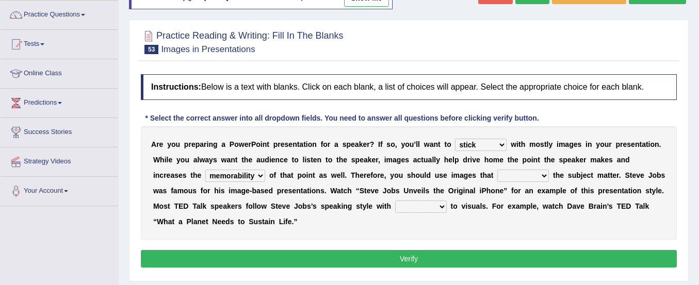
click at [205, 170] on select "memorability morality mobilization mobility" at bounding box center [235, 176] width 60 height 12
click at [526, 172] on select "suggest supply submit support" at bounding box center [523, 176] width 52 height 12
select select "support"
click at [497, 170] on select "suggest supply submit support" at bounding box center [523, 176] width 52 height 12
click at [433, 209] on select "regard result retrospect request" at bounding box center [421, 207] width 52 height 12
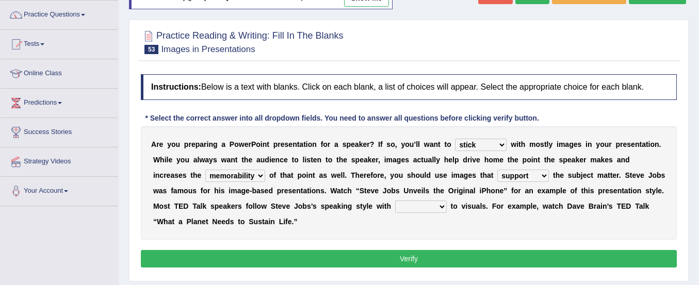
select select "regard"
click at [395, 201] on select "regard result retrospect request" at bounding box center [421, 207] width 52 height 12
click at [418, 257] on button "Verify" at bounding box center [409, 259] width 536 height 18
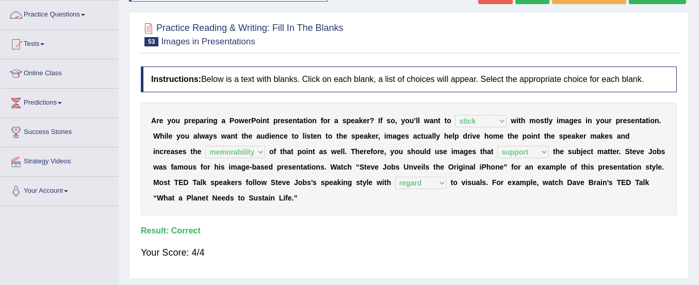
click at [71, 14] on link "Practice Questions" at bounding box center [60, 14] width 118 height 26
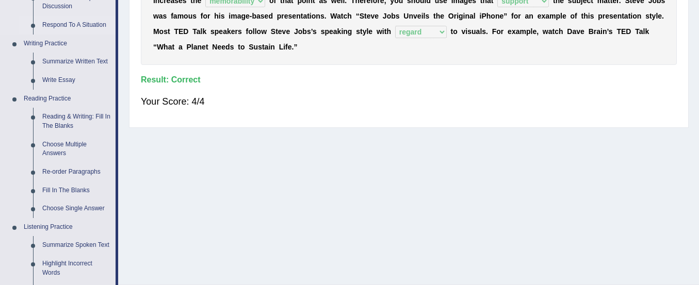
scroll to position [232, 0]
click at [60, 170] on link "Re-order Paragraphs" at bounding box center [77, 171] width 78 height 19
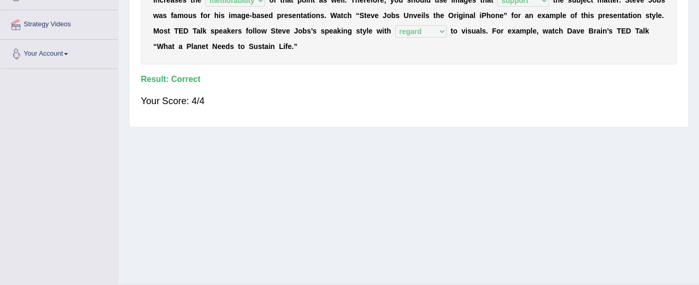
scroll to position [256, 0]
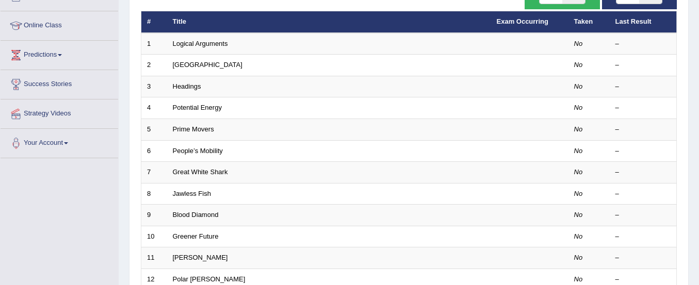
scroll to position [100, 0]
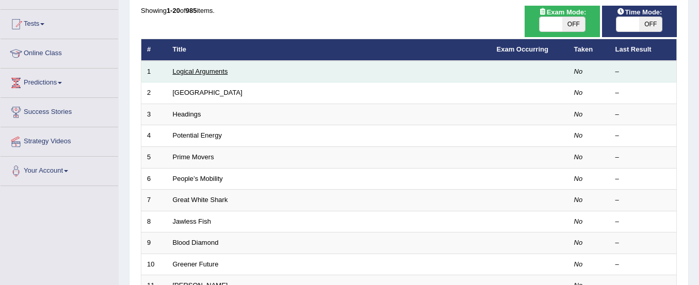
click at [209, 68] on link "Logical Arguments" at bounding box center [200, 72] width 55 height 8
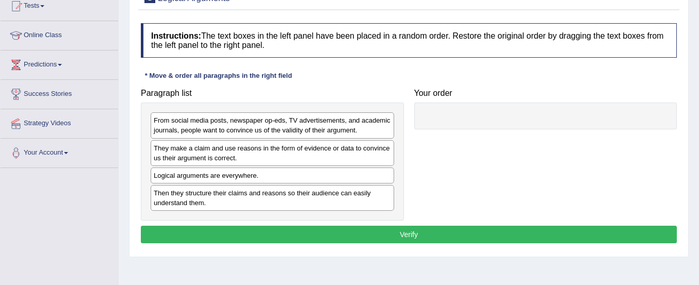
scroll to position [119, 0]
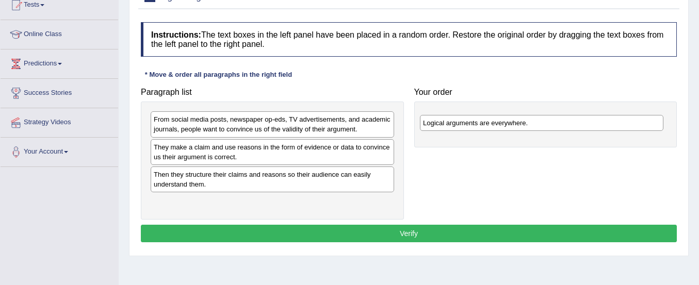
drag, startPoint x: 221, startPoint y: 178, endPoint x: 489, endPoint y: 127, distance: 273.1
click at [489, 127] on div "Logical arguments are everywhere." at bounding box center [541, 123] width 243 height 16
click at [259, 136] on div "From social media posts, newspaper op-eds, TV advertisements, and academic jour…" at bounding box center [272, 124] width 243 height 26
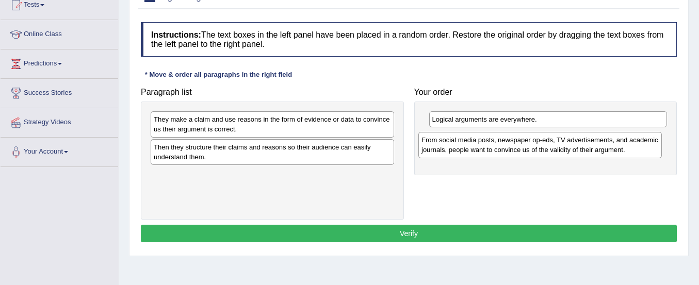
drag, startPoint x: 261, startPoint y: 133, endPoint x: 532, endPoint y: 150, distance: 271.8
click at [532, 150] on div "From social media posts, newspaper op-eds, TV advertisements, and academic jour…" at bounding box center [539, 145] width 243 height 26
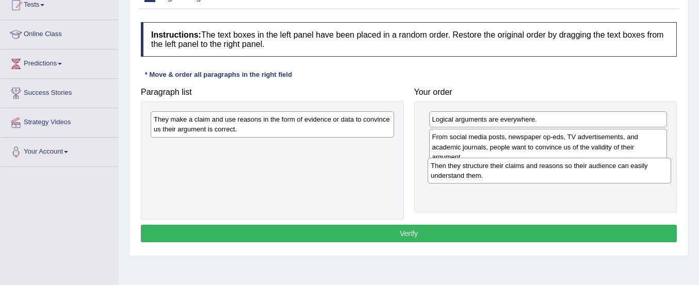
drag, startPoint x: 244, startPoint y: 154, endPoint x: 522, endPoint y: 172, distance: 278.1
click at [522, 172] on div "Then they structure their claims and reasons so their audience can easily under…" at bounding box center [549, 171] width 243 height 26
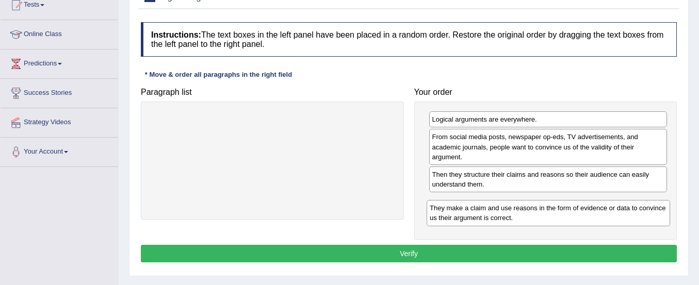
drag, startPoint x: 225, startPoint y: 129, endPoint x: 501, endPoint y: 217, distance: 289.7
click at [501, 217] on div "They make a claim and use reasons in the form of evidence or data to convince u…" at bounding box center [548, 213] width 243 height 26
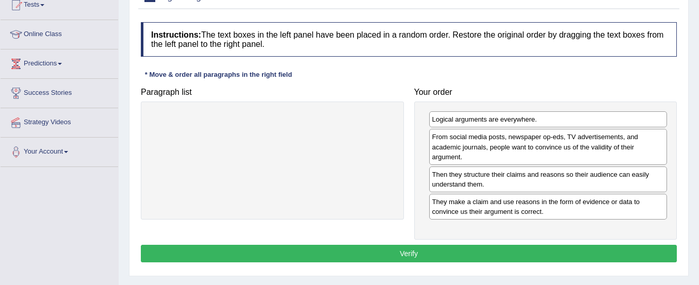
click at [418, 249] on button "Verify" at bounding box center [409, 254] width 536 height 18
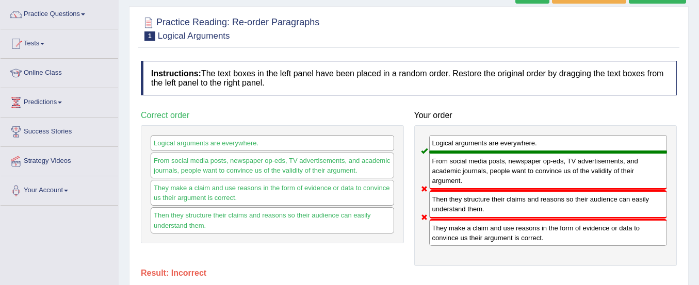
scroll to position [0, 0]
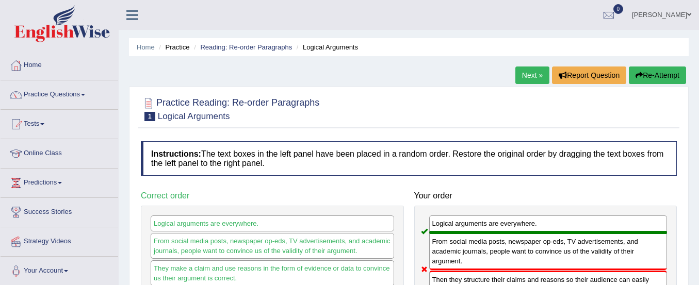
click at [666, 71] on button "Re-Attempt" at bounding box center [657, 76] width 57 height 18
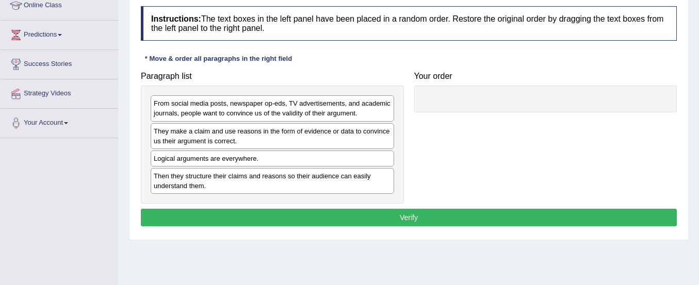
scroll to position [149, 0]
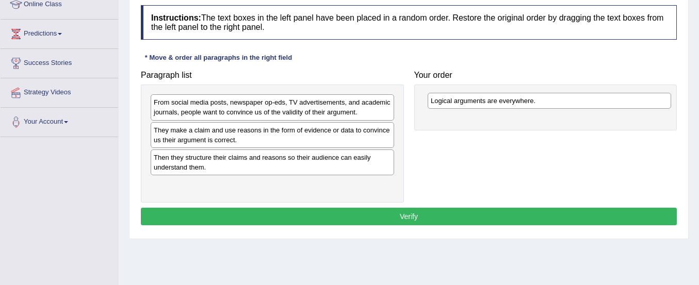
drag, startPoint x: 237, startPoint y: 162, endPoint x: 514, endPoint y: 105, distance: 282.7
click at [514, 105] on div "Logical arguments are everywhere." at bounding box center [549, 101] width 243 height 16
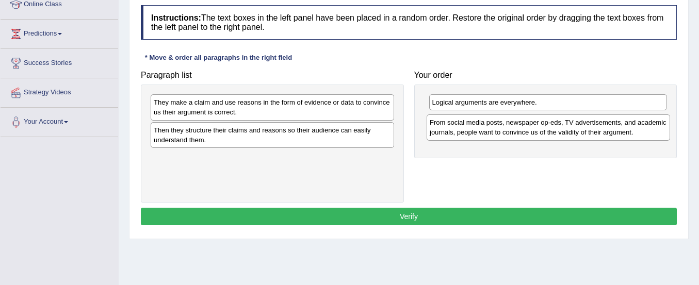
drag, startPoint x: 324, startPoint y: 113, endPoint x: 602, endPoint y: 132, distance: 278.1
click at [602, 132] on div "From social media posts, newspaper op-eds, TV advertisements, and academic jour…" at bounding box center [548, 128] width 243 height 26
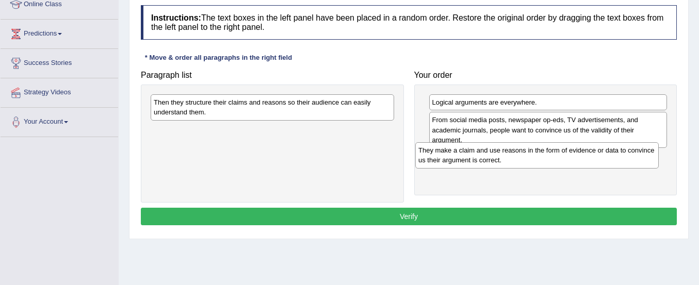
drag, startPoint x: 334, startPoint y: 109, endPoint x: 603, endPoint y: 161, distance: 274.7
click at [603, 161] on div "They make a claim and use reasons in the form of evidence or data to convince u…" at bounding box center [536, 155] width 243 height 26
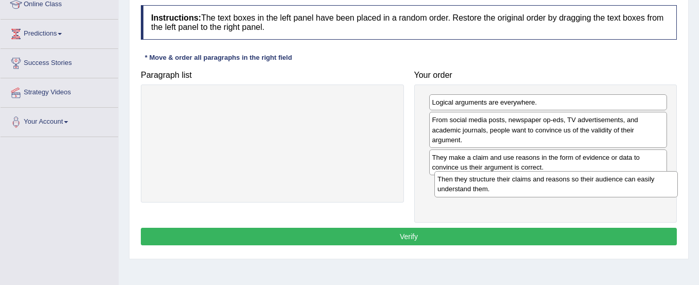
drag, startPoint x: 286, startPoint y: 110, endPoint x: 569, endPoint y: 188, distance: 293.2
click at [569, 188] on div "Then they structure their claims and reasons so their audience can easily under…" at bounding box center [555, 184] width 243 height 26
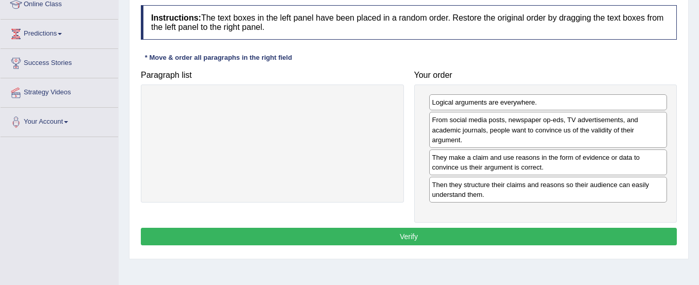
click at [480, 240] on button "Verify" at bounding box center [409, 237] width 536 height 18
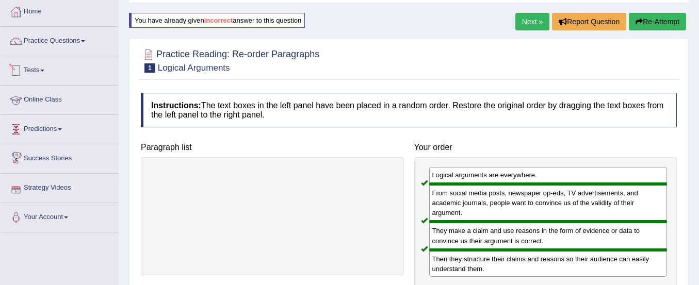
scroll to position [53, 0]
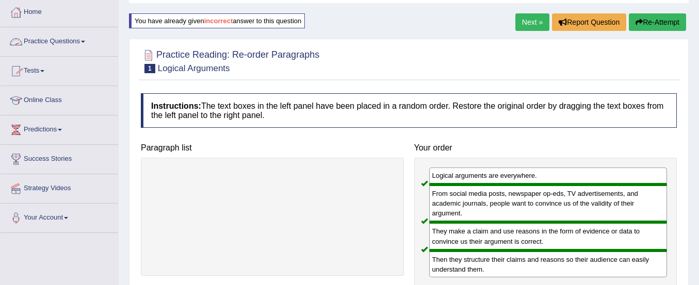
click at [74, 43] on link "Practice Questions" at bounding box center [60, 40] width 118 height 26
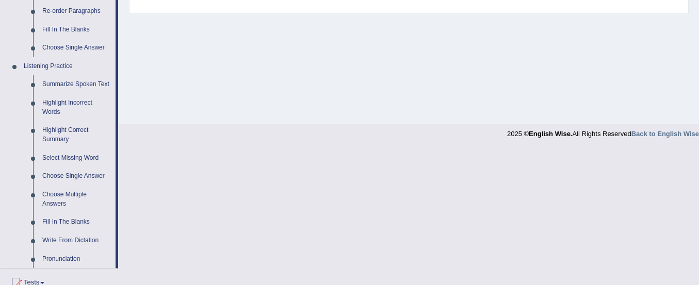
scroll to position [393, 0]
click at [64, 101] on link "Highlight Incorrect Words" at bounding box center [77, 106] width 78 height 27
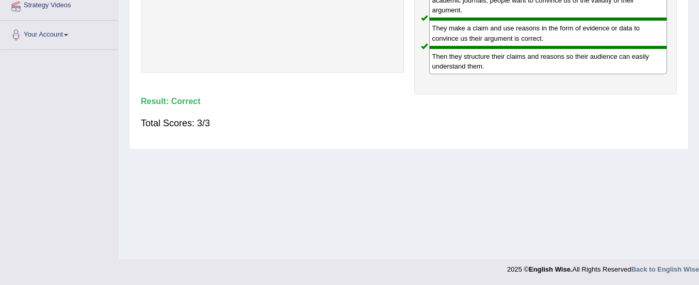
scroll to position [155, 0]
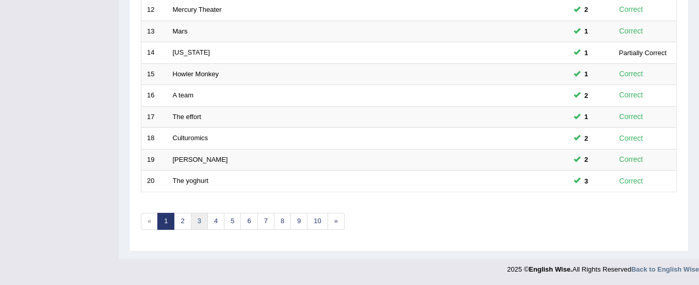
click at [191, 223] on link "3" at bounding box center [199, 221] width 17 height 17
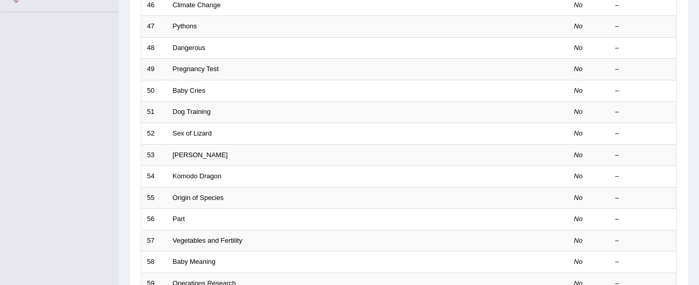
scroll to position [398, 0]
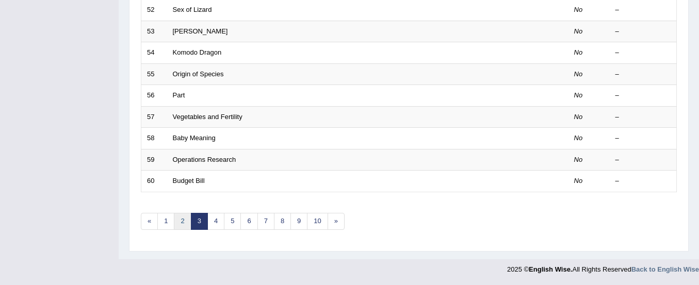
click at [182, 221] on link "2" at bounding box center [182, 221] width 17 height 17
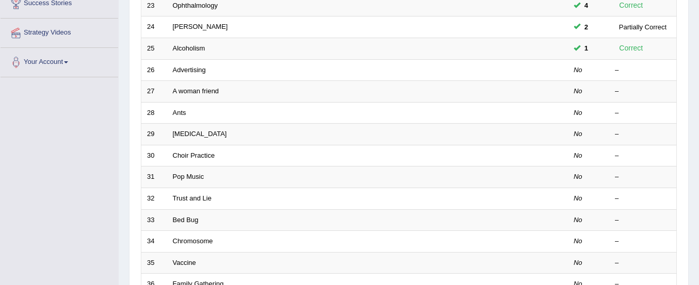
scroll to position [207, 0]
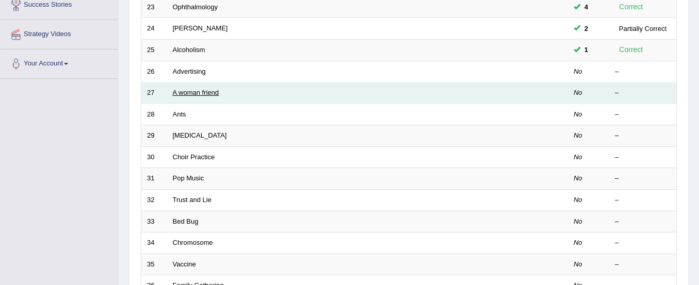
click at [206, 92] on link "A woman friend" at bounding box center [196, 93] width 46 height 8
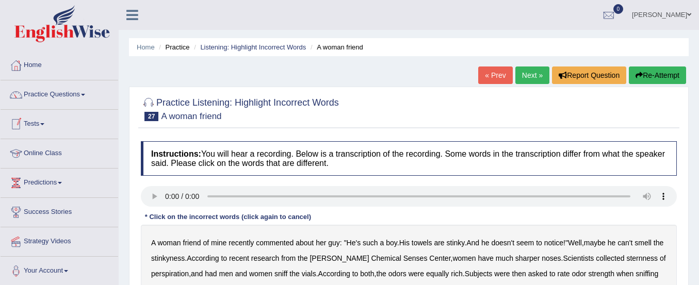
click at [71, 97] on link "Practice Questions" at bounding box center [60, 93] width 118 height 26
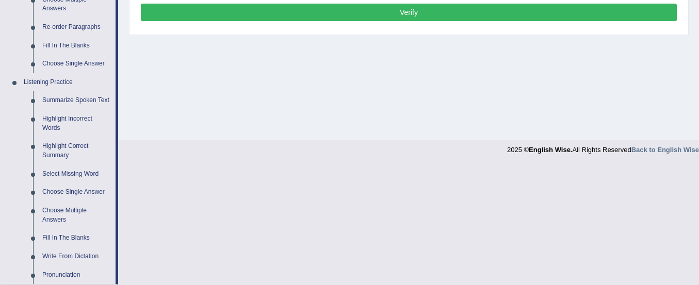
scroll to position [377, 0]
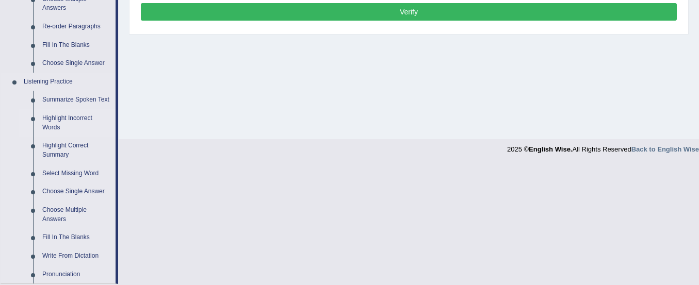
click at [79, 117] on link "Highlight Incorrect Words" at bounding box center [77, 122] width 78 height 27
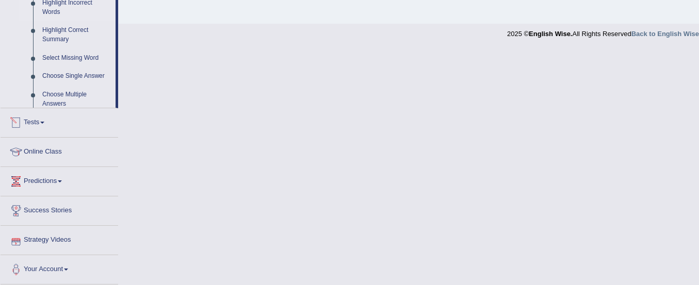
scroll to position [402, 0]
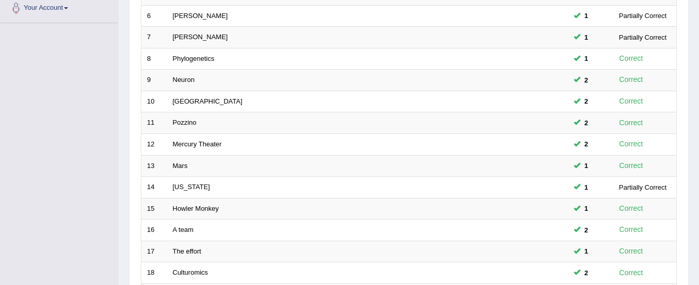
scroll to position [398, 0]
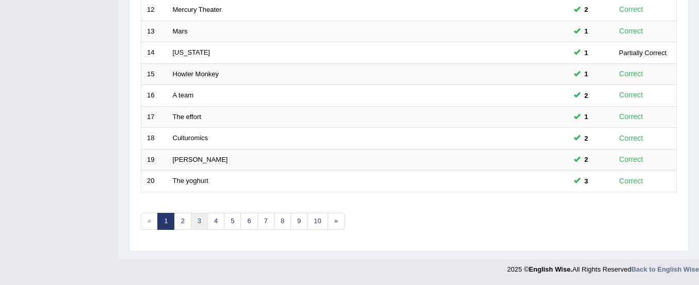
click at [201, 217] on link "3" at bounding box center [199, 221] width 17 height 17
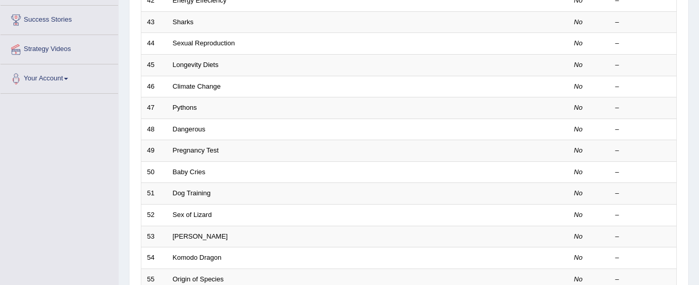
scroll to position [398, 0]
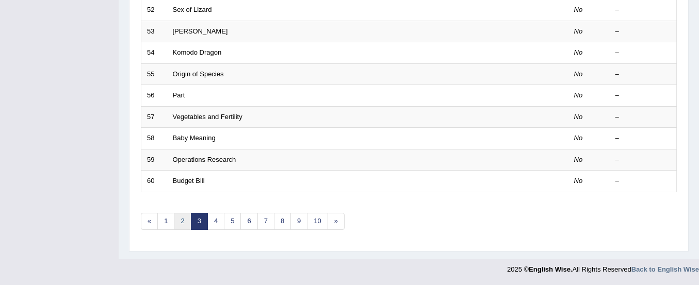
click at [183, 221] on link "2" at bounding box center [182, 221] width 17 height 17
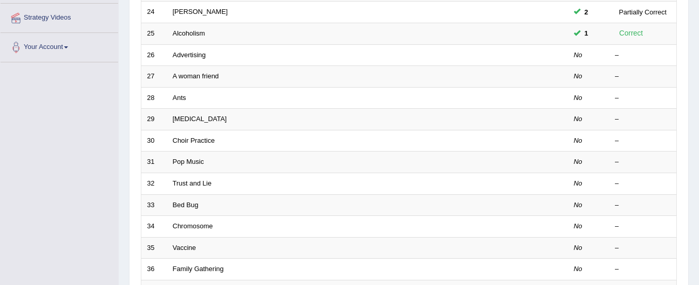
scroll to position [203, 0]
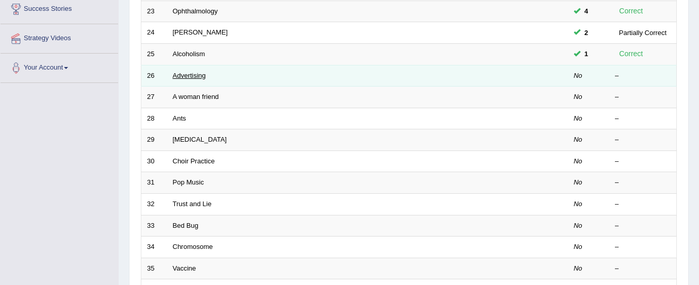
click at [194, 73] on link "Advertising" at bounding box center [189, 76] width 33 height 8
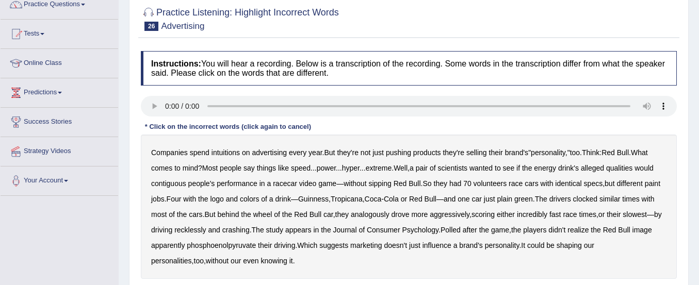
scroll to position [152, 0]
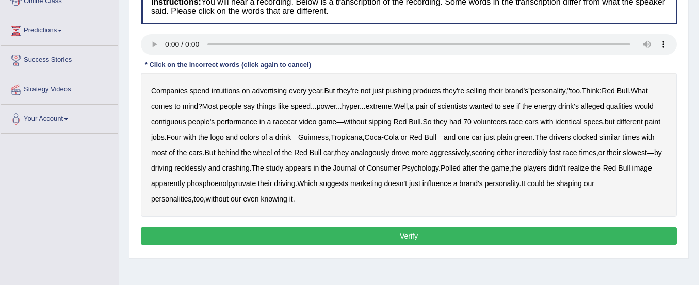
click at [223, 93] on b "intuitions" at bounding box center [225, 91] width 28 height 8
click at [162, 121] on b "contiguous" at bounding box center [168, 122] width 35 height 8
click at [371, 155] on b "analogously" at bounding box center [370, 153] width 39 height 8
click at [445, 156] on b "aggressively" at bounding box center [450, 153] width 40 height 8
click at [407, 155] on b "drove" at bounding box center [400, 153] width 18 height 8
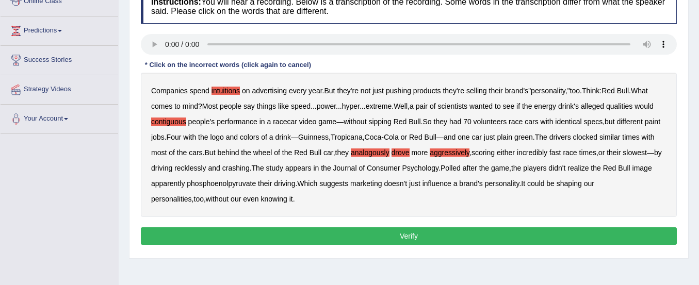
click at [407, 155] on b "drove" at bounding box center [400, 153] width 18 height 8
click at [444, 156] on b "aggressively" at bounding box center [450, 153] width 40 height 8
click at [256, 184] on b "phosphoenolpyruvate" at bounding box center [221, 183] width 69 height 8
click at [324, 232] on button "Verify" at bounding box center [409, 236] width 536 height 18
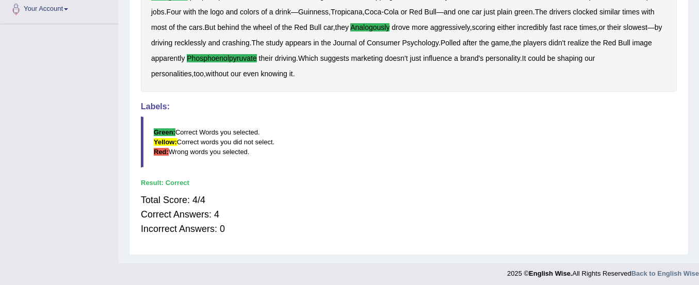
scroll to position [266, 0]
